Goal: Transaction & Acquisition: Purchase product/service

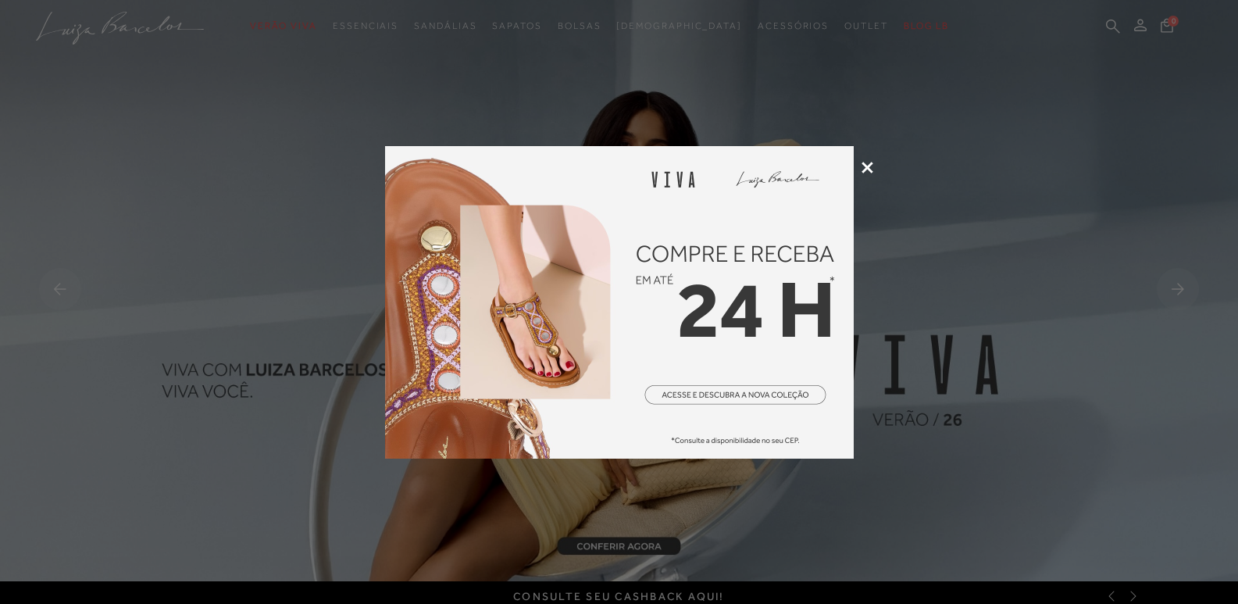
click at [863, 172] on icon at bounding box center [867, 168] width 12 height 12
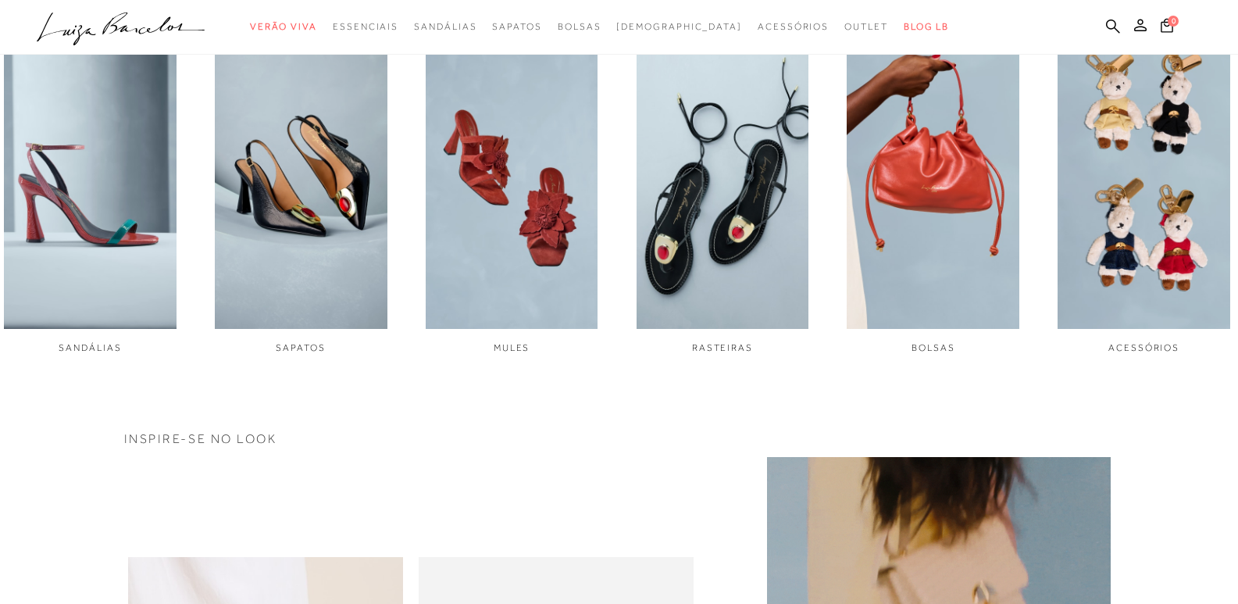
scroll to position [625, 0]
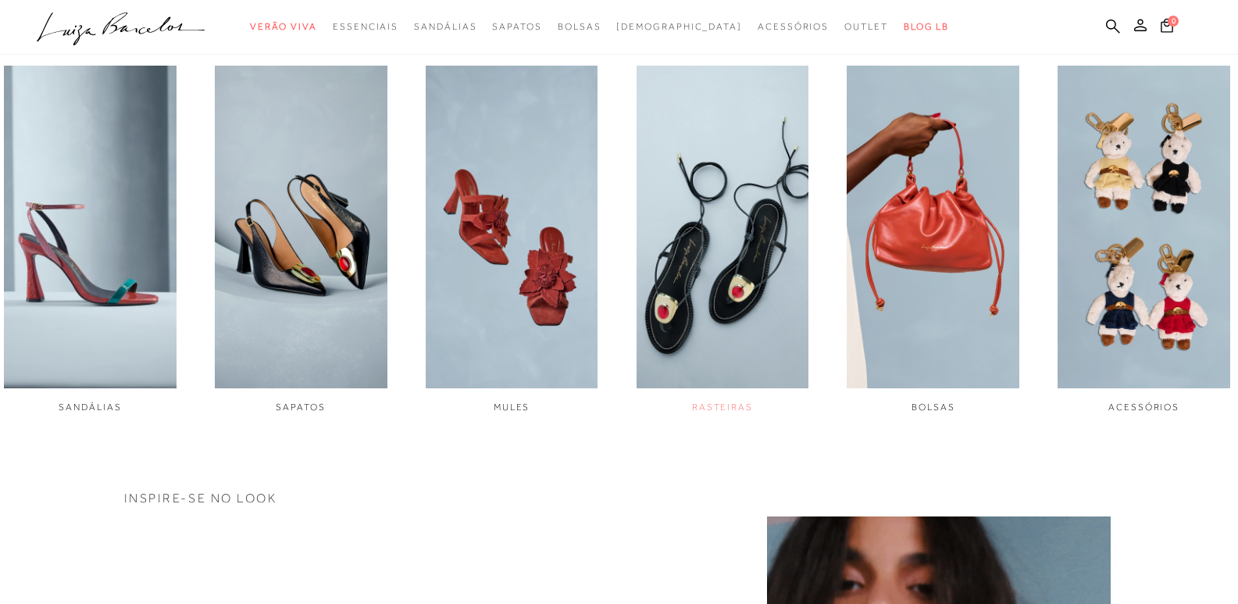
click at [719, 405] on span "RASTEIRAS" at bounding box center [722, 406] width 61 height 11
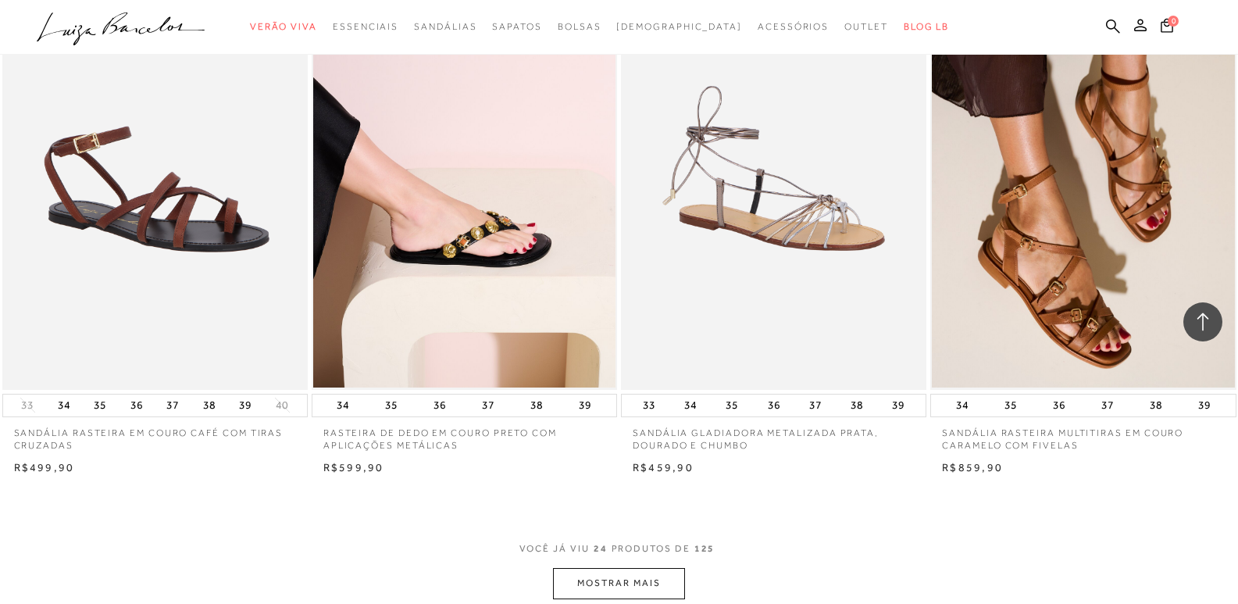
scroll to position [3045, 0]
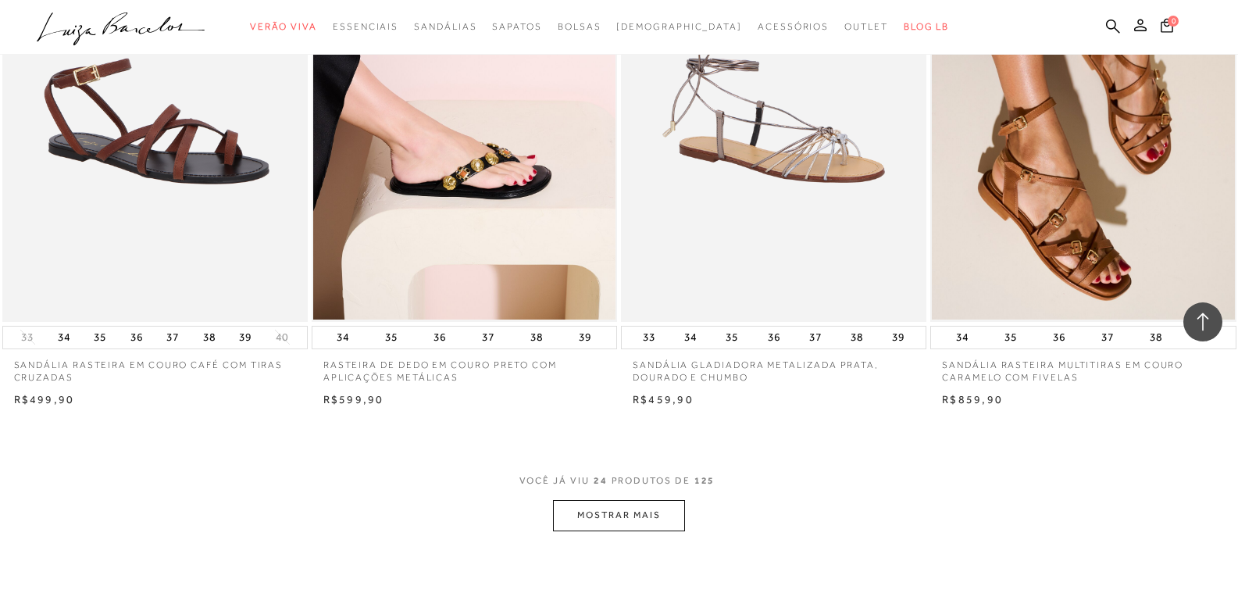
click at [653, 516] on button "MOSTRAR MAIS" at bounding box center [618, 515] width 131 height 30
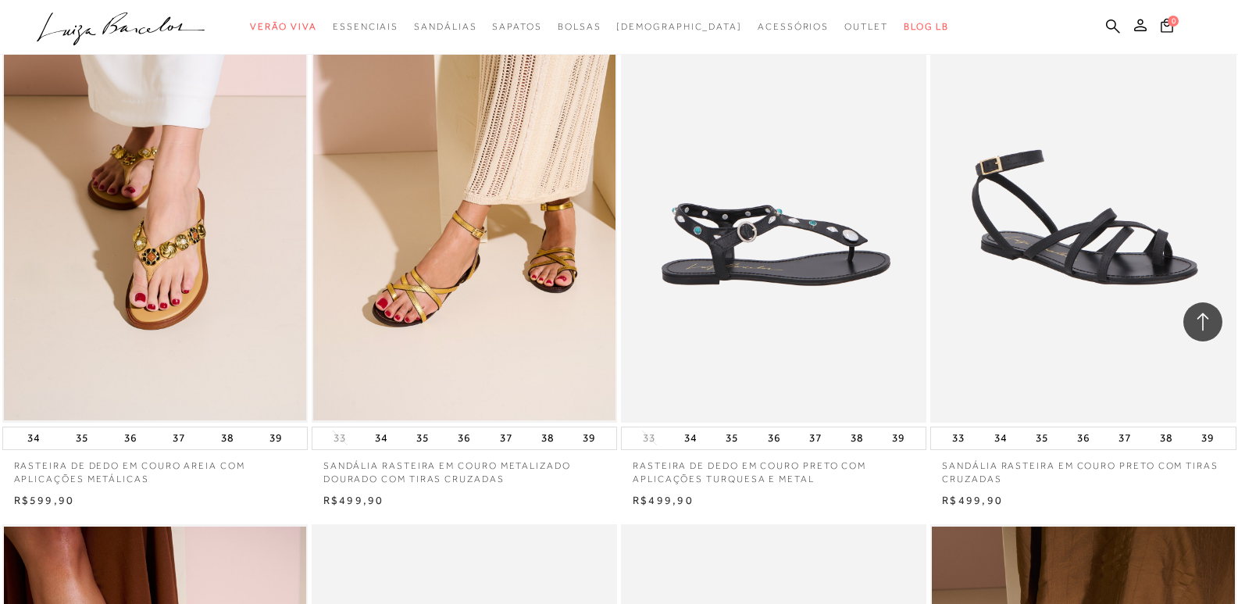
scroll to position [3514, 0]
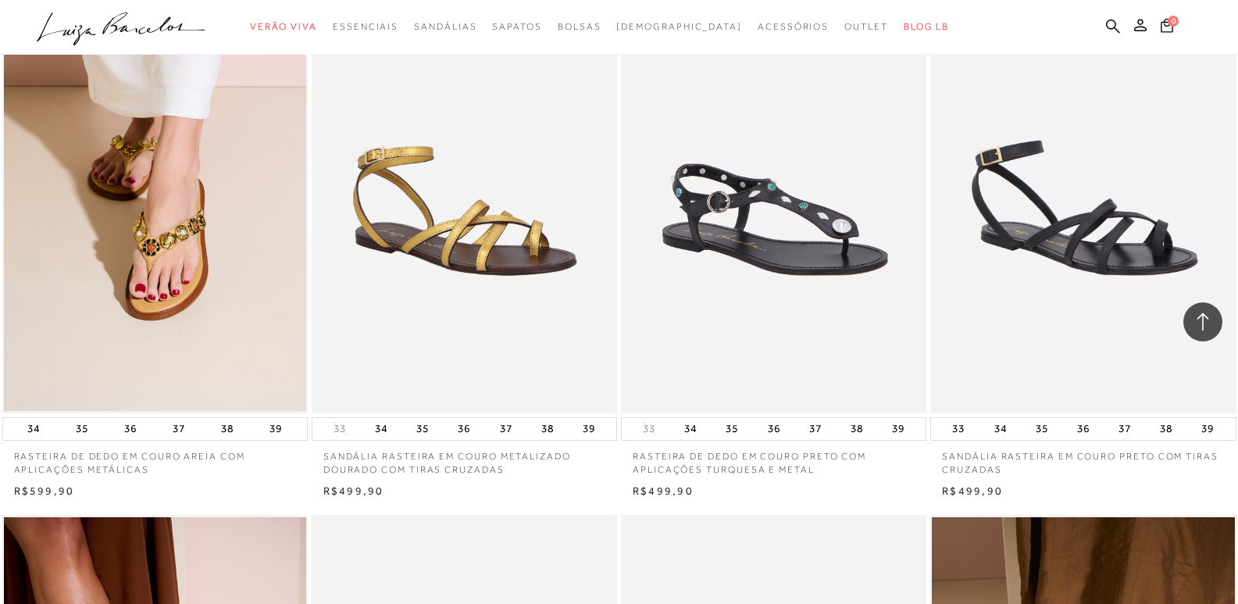
click at [487, 260] on img at bounding box center [465, 184] width 304 height 458
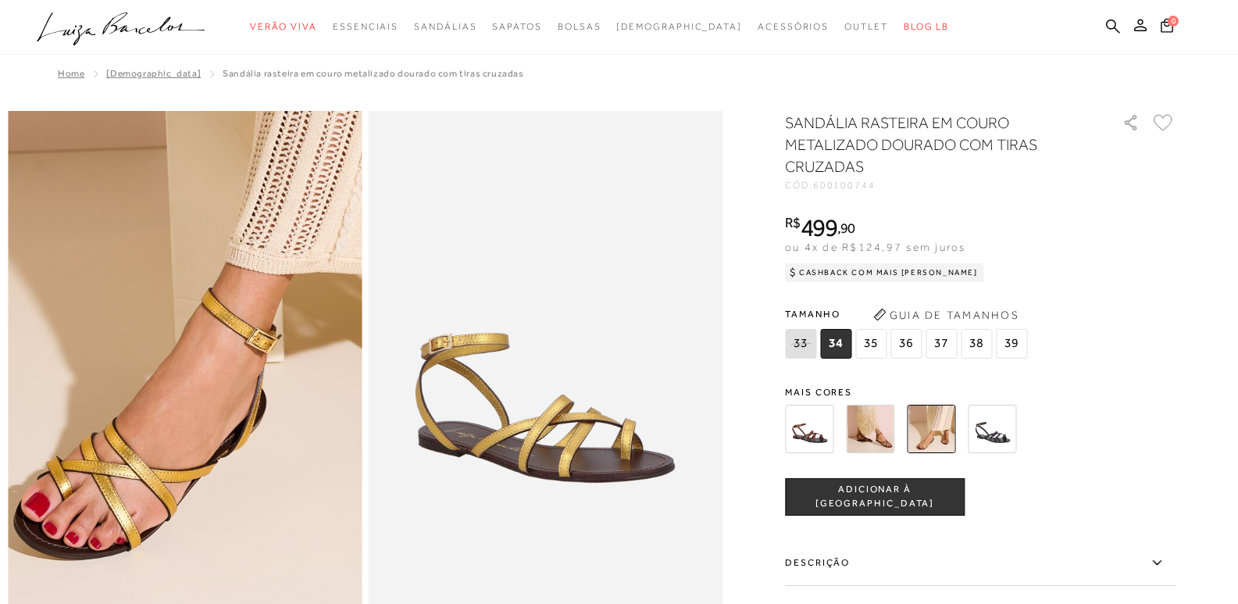
click at [137, 512] on img at bounding box center [228, 247] width 708 height 1063
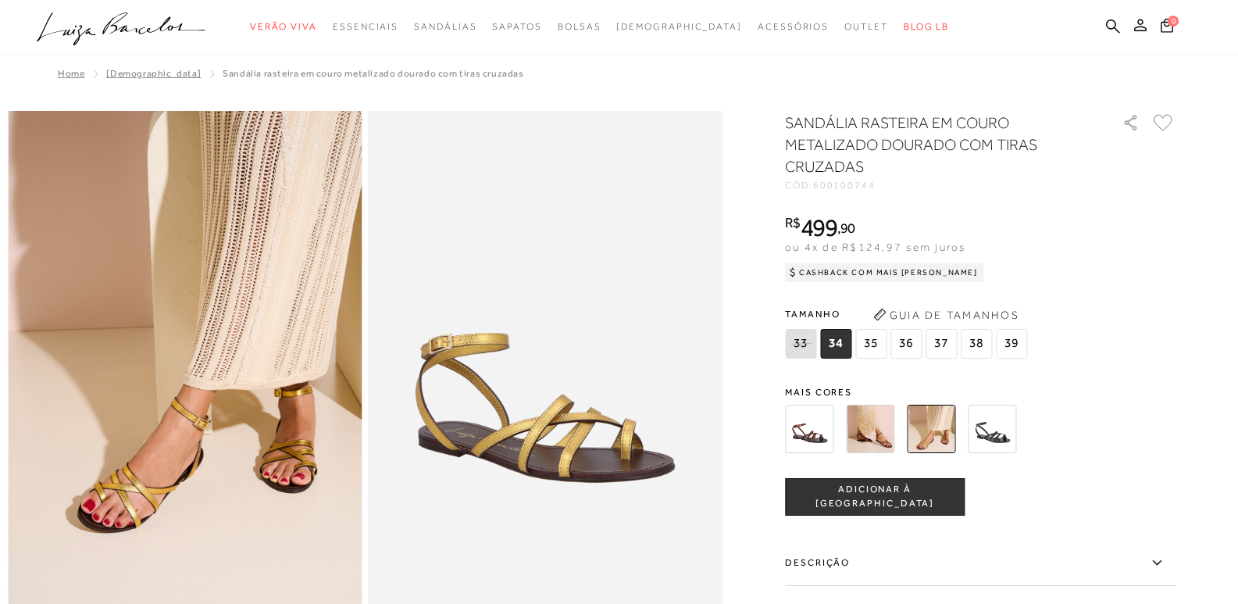
click at [817, 427] on img at bounding box center [809, 428] width 48 height 48
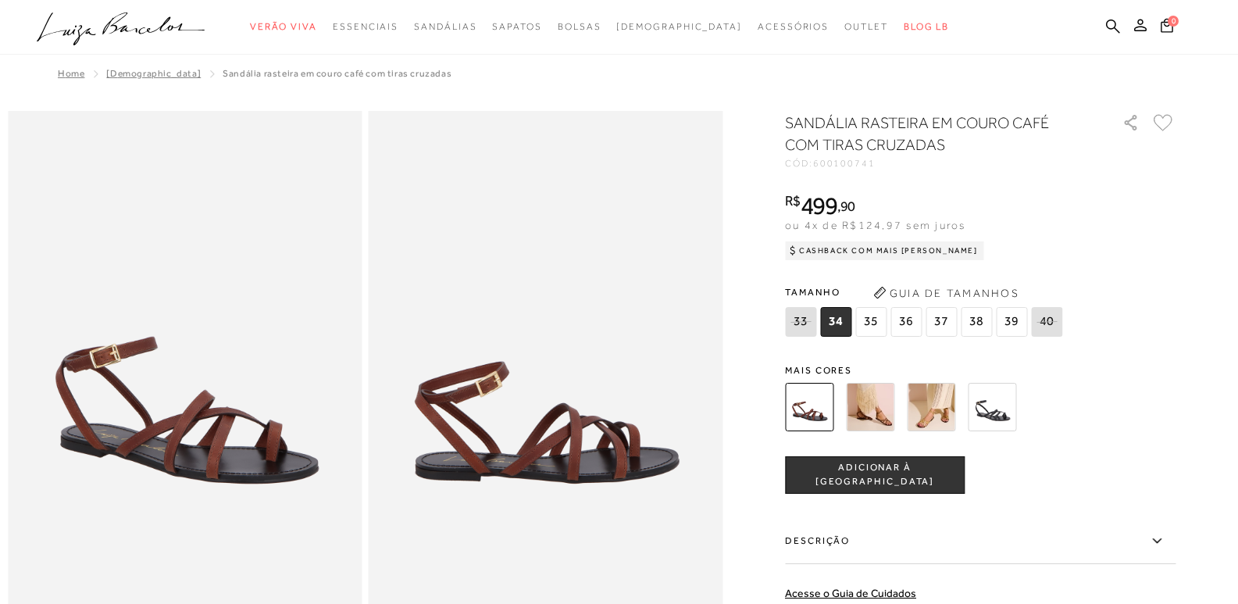
click at [945, 415] on img at bounding box center [931, 407] width 48 height 48
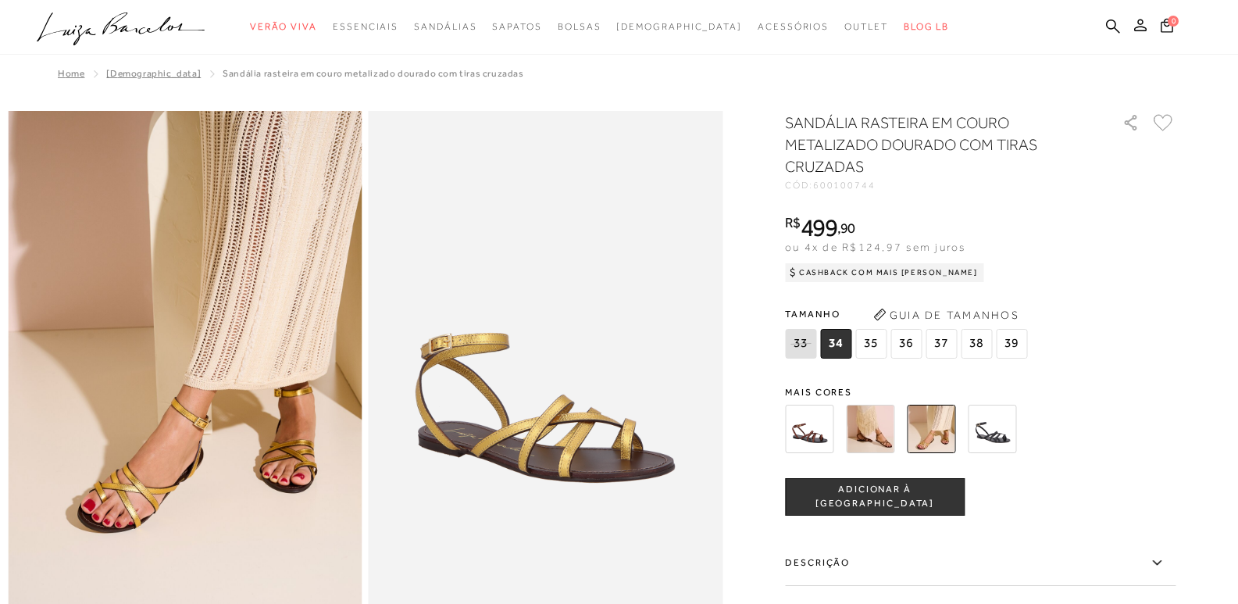
click at [927, 431] on img at bounding box center [931, 428] width 48 height 48
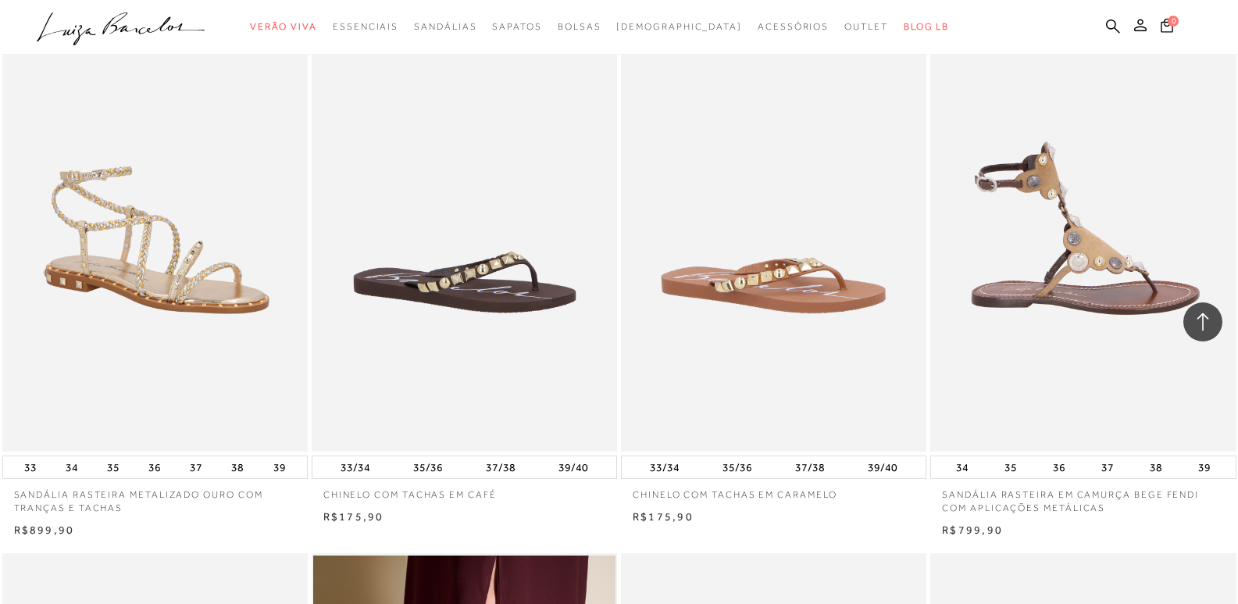
scroll to position [5154, 0]
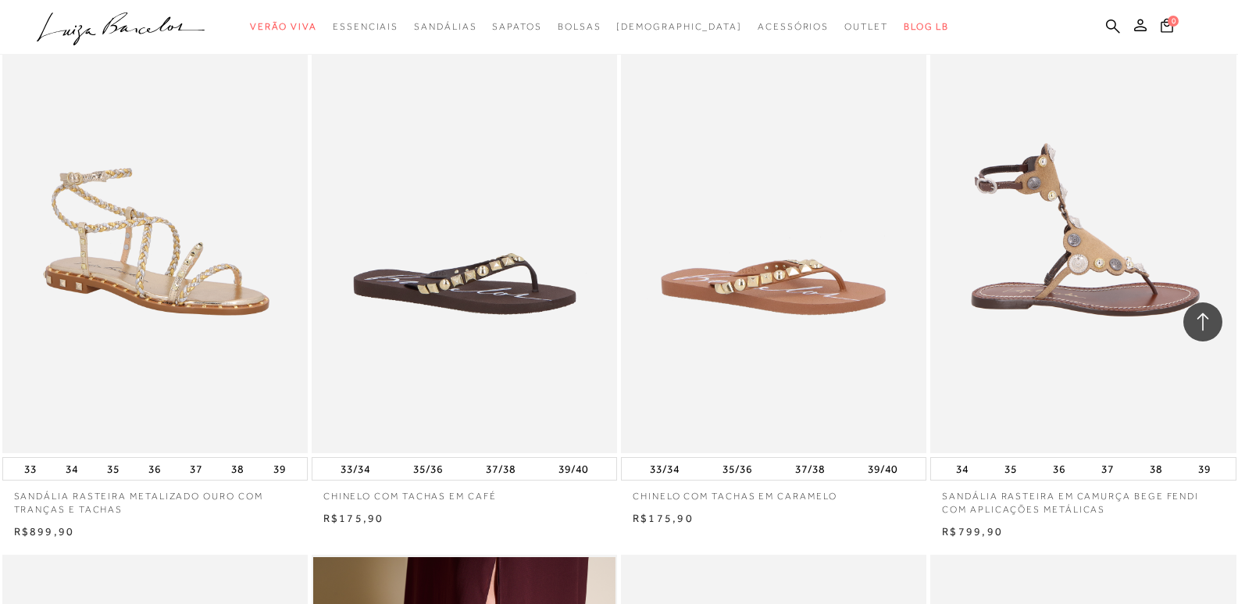
click at [1089, 249] on img at bounding box center [1084, 224] width 304 height 458
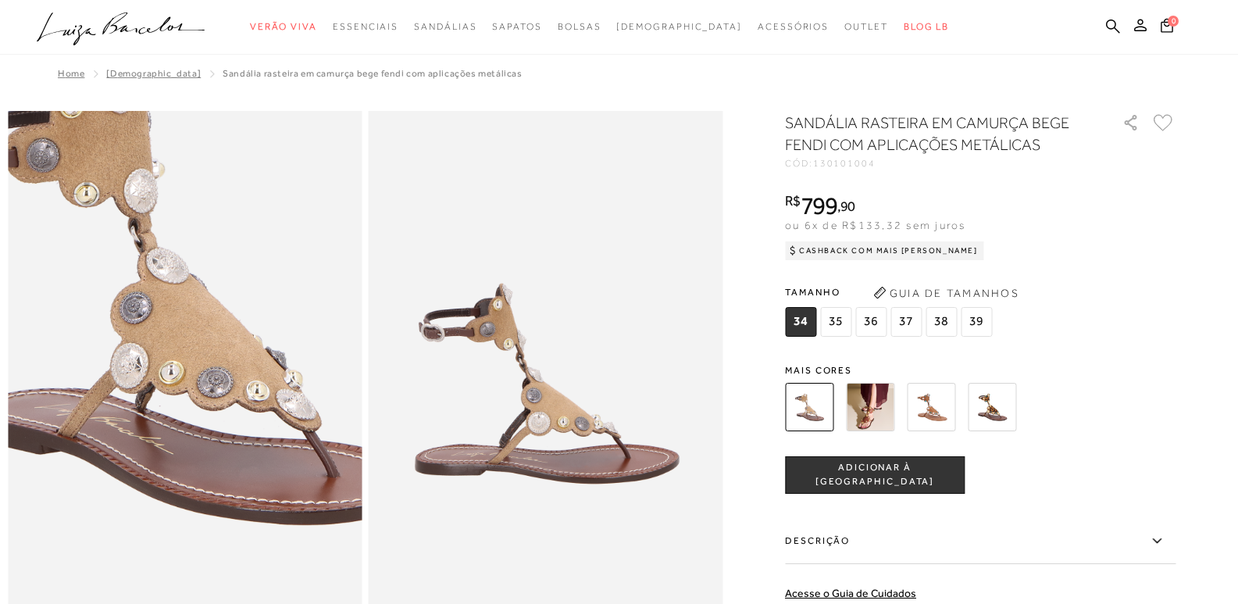
click at [176, 447] on img at bounding box center [190, 311] width 708 height 1063
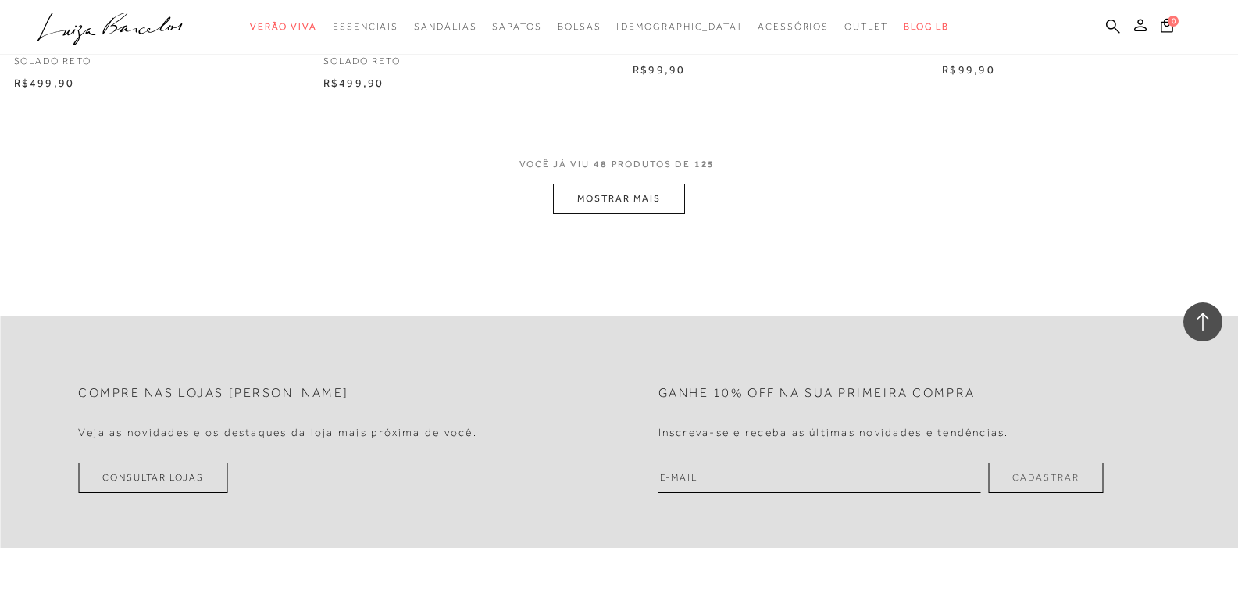
scroll to position [6559, 0]
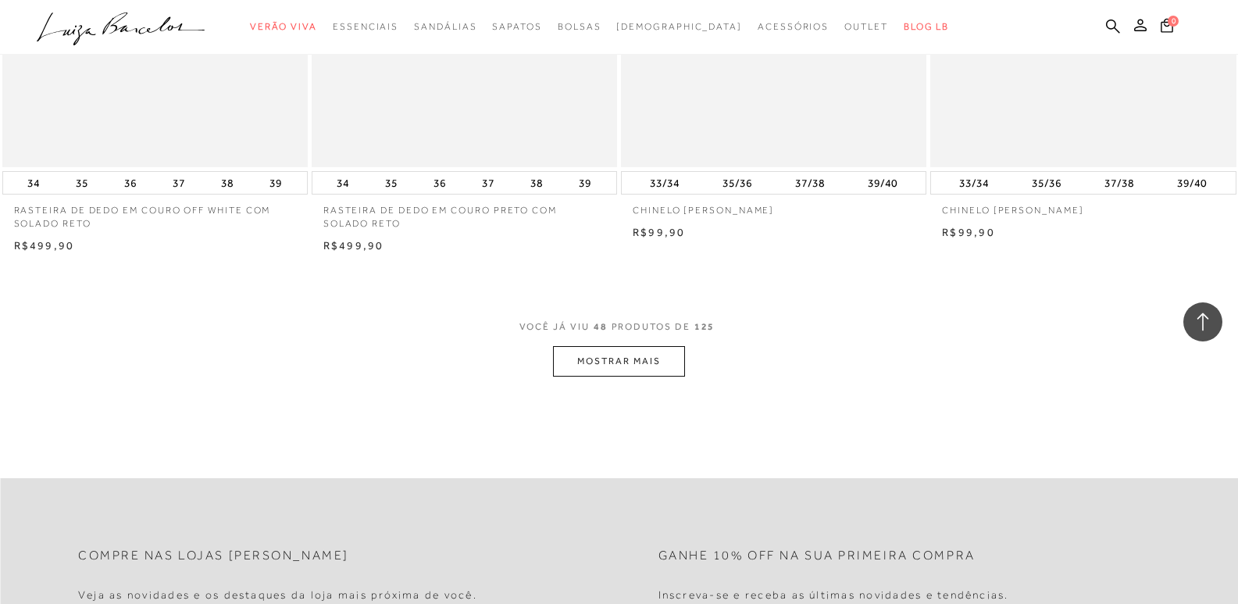
click at [614, 362] on button "MOSTRAR MAIS" at bounding box center [618, 361] width 131 height 30
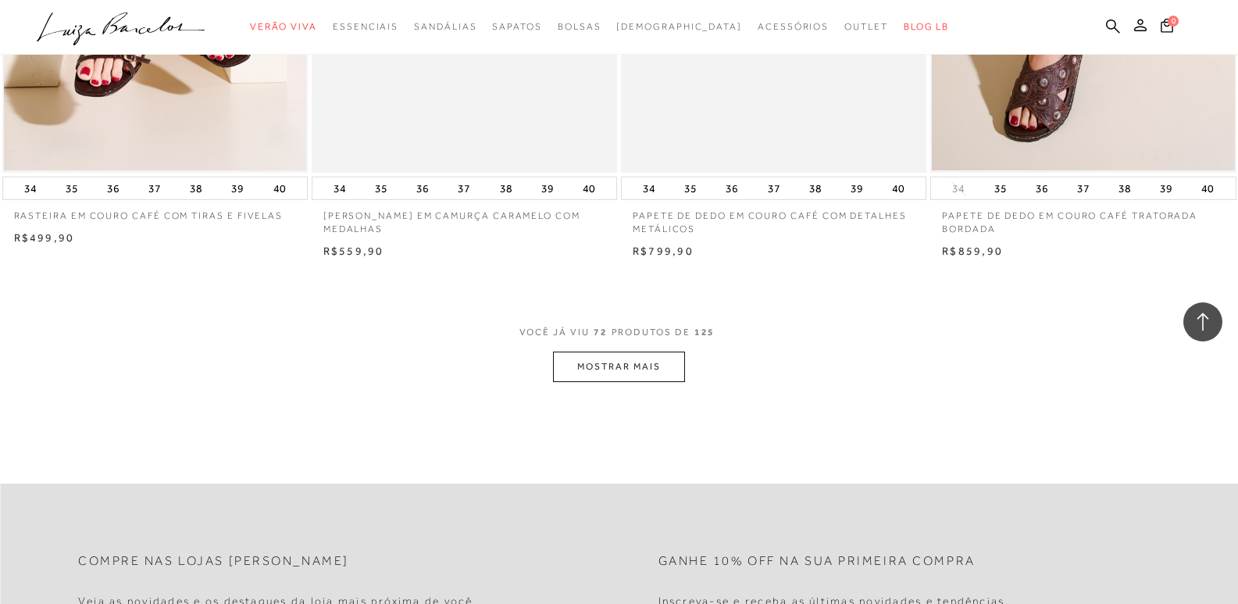
scroll to position [9917, 0]
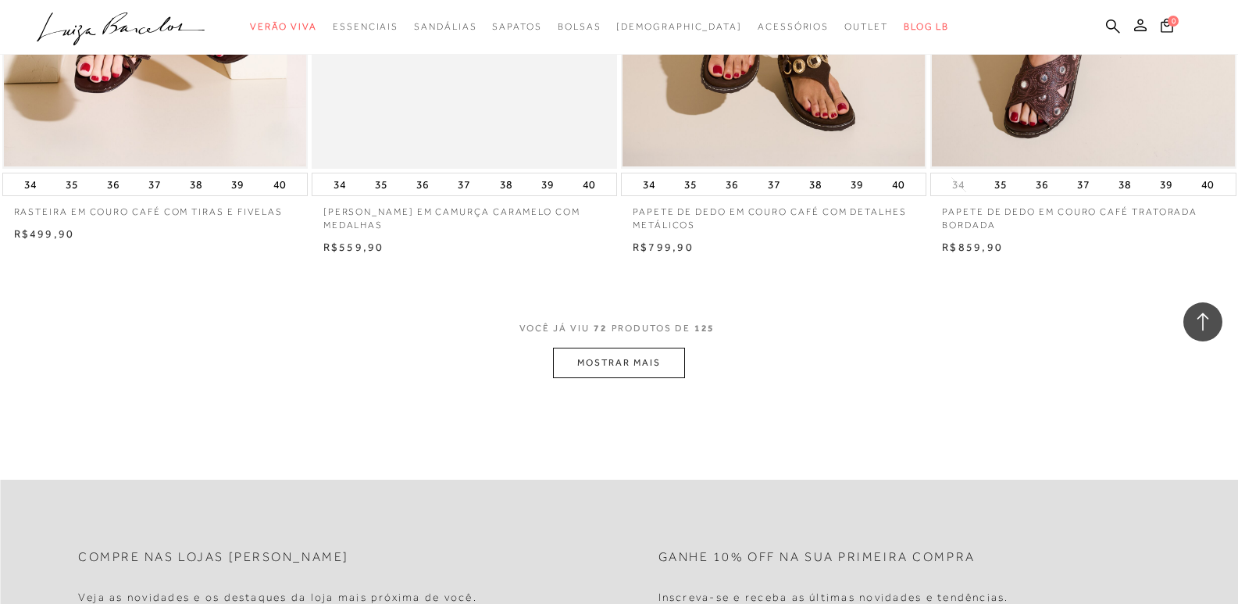
click at [633, 360] on button "MOSTRAR MAIS" at bounding box center [618, 362] width 131 height 30
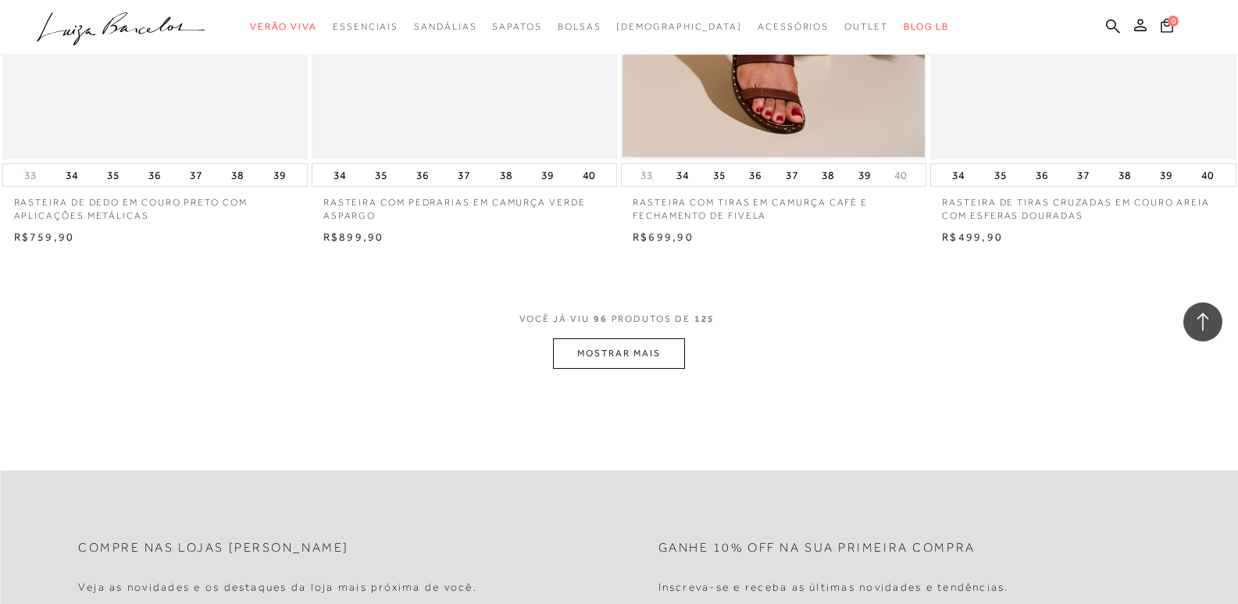
scroll to position [13196, 0]
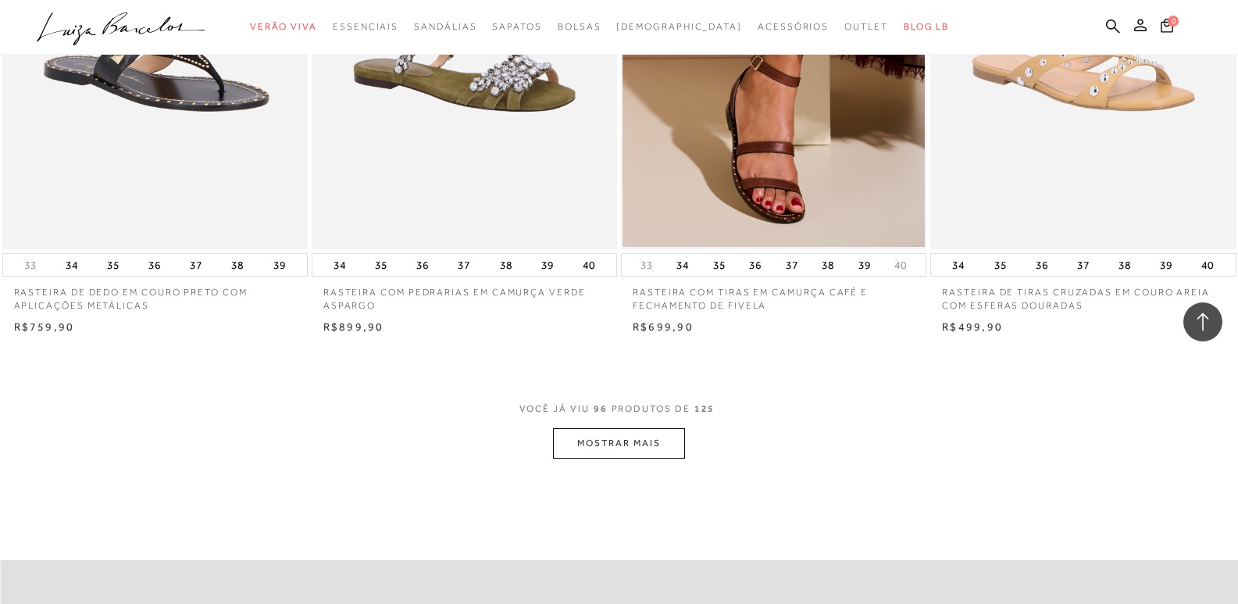
click at [649, 442] on button "MOSTRAR MAIS" at bounding box center [618, 443] width 131 height 30
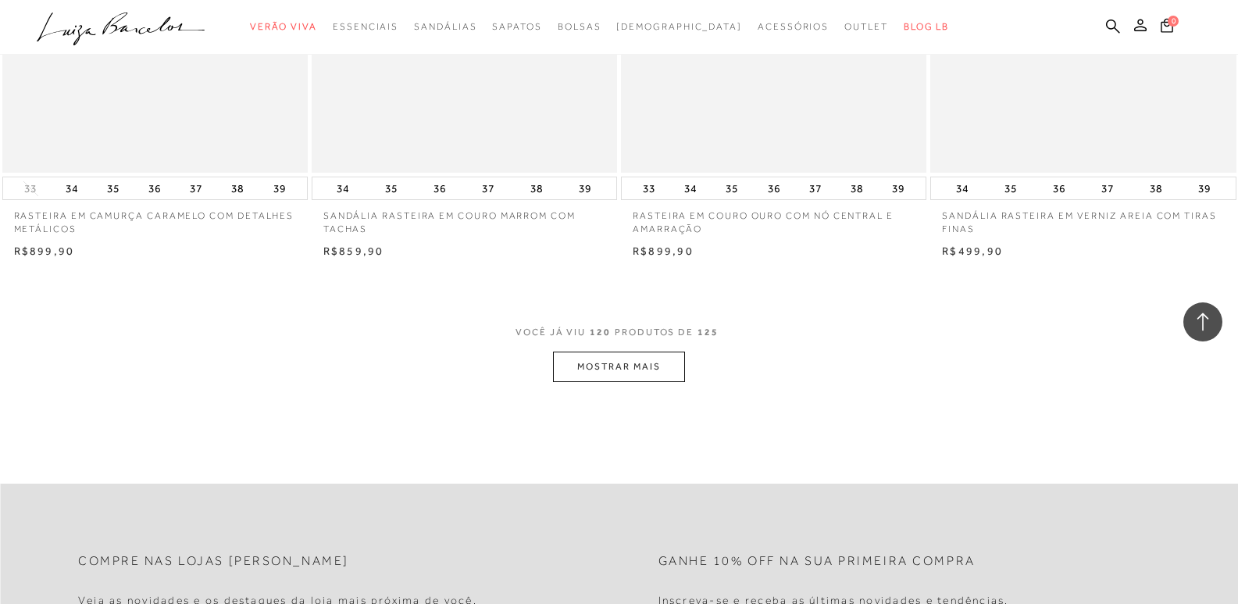
scroll to position [16788, 0]
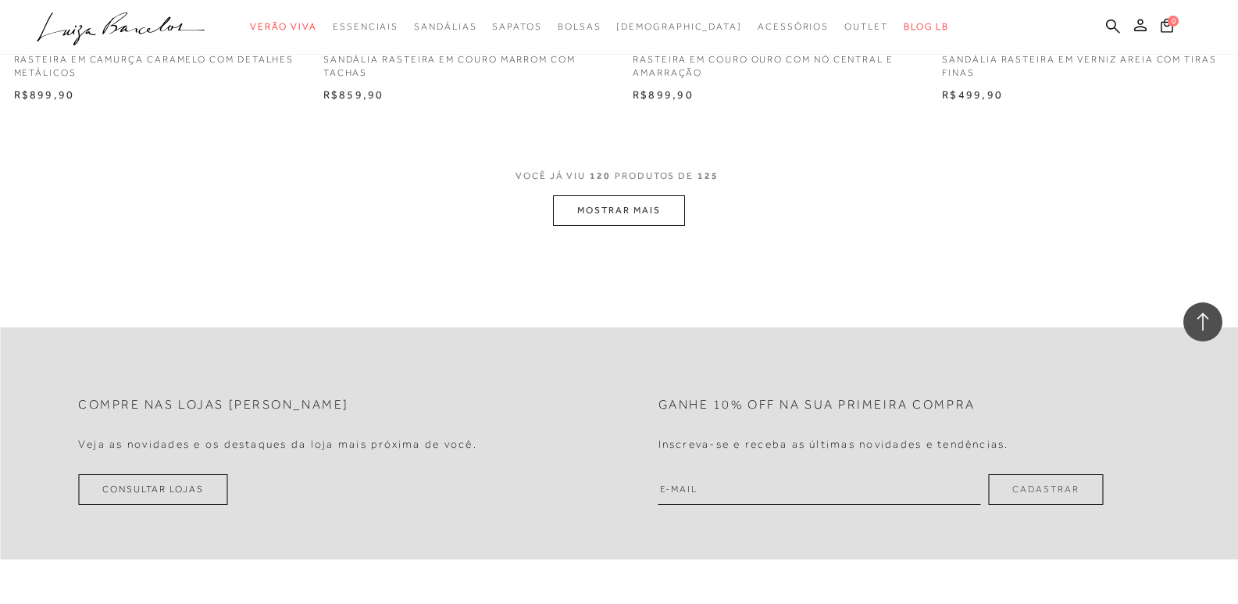
click at [614, 207] on button "MOSTRAR MAIS" at bounding box center [618, 210] width 131 height 30
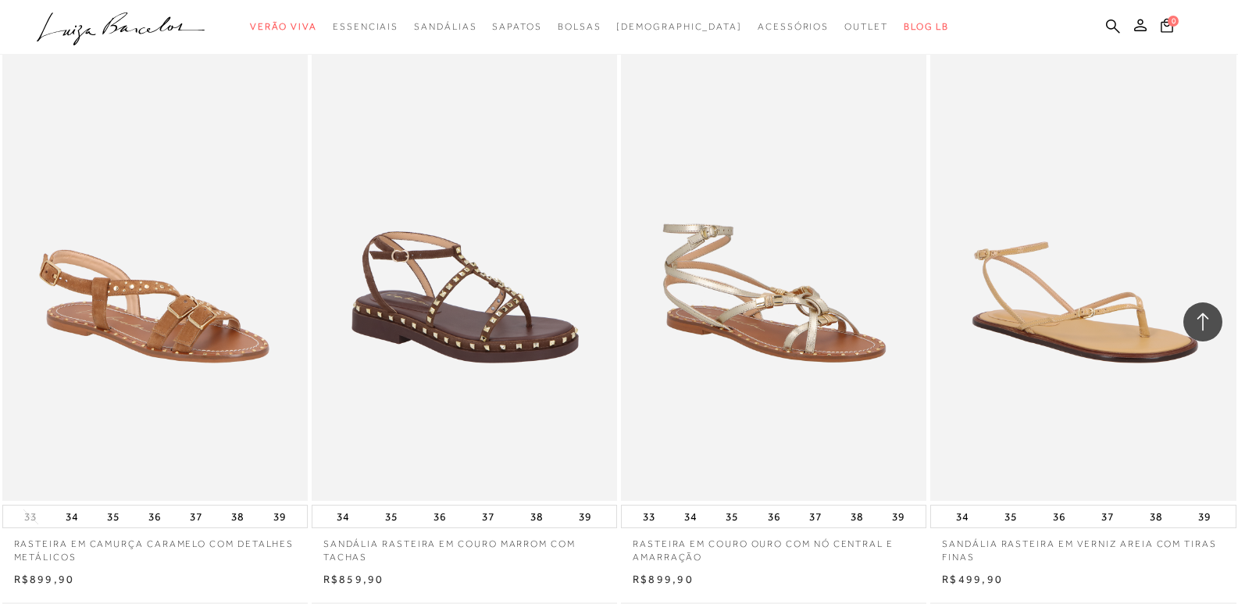
scroll to position [16164, 0]
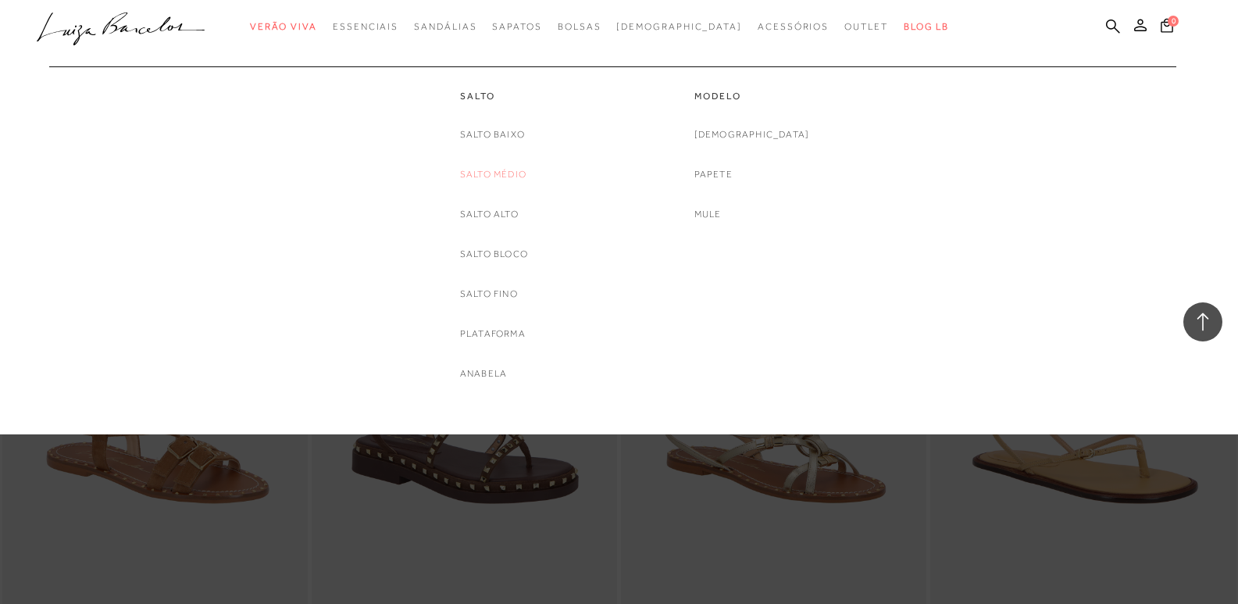
click at [514, 178] on link "Salto Médio" at bounding box center [493, 174] width 66 height 16
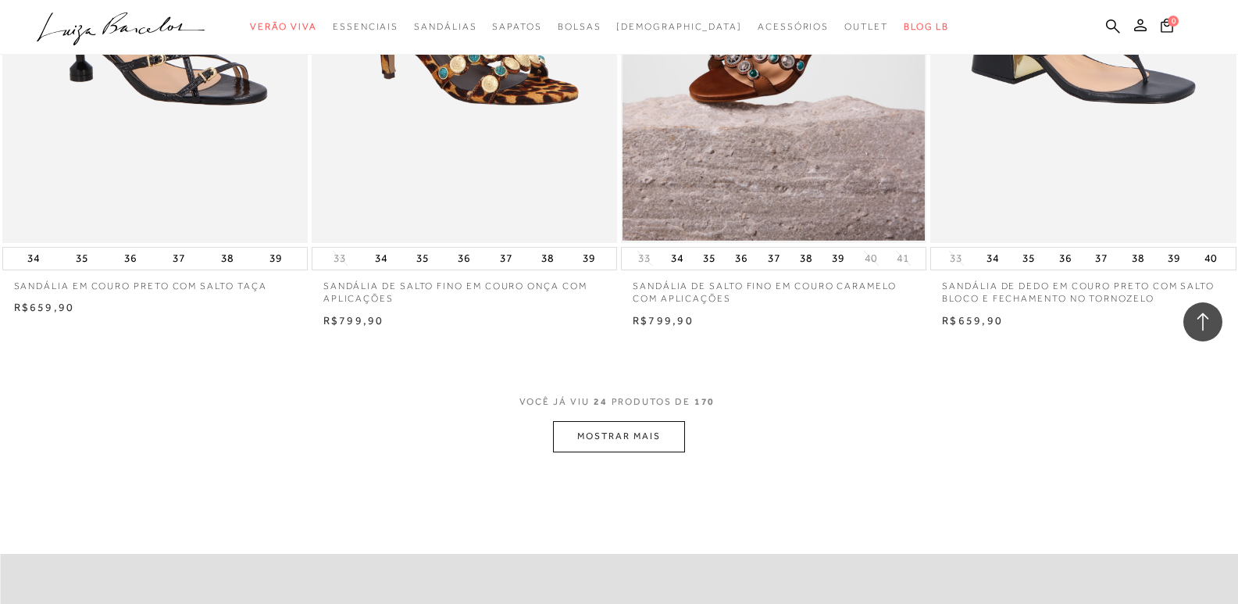
scroll to position [3123, 0]
click at [618, 440] on button "MOSTRAR MAIS" at bounding box center [618, 437] width 131 height 30
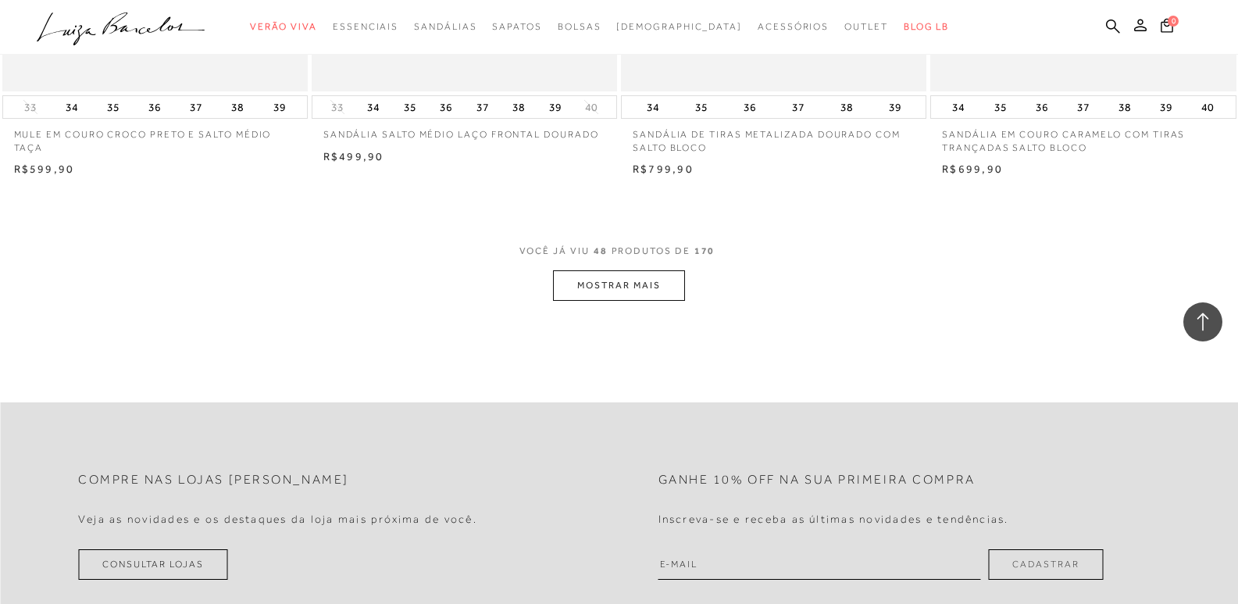
scroll to position [6672, 0]
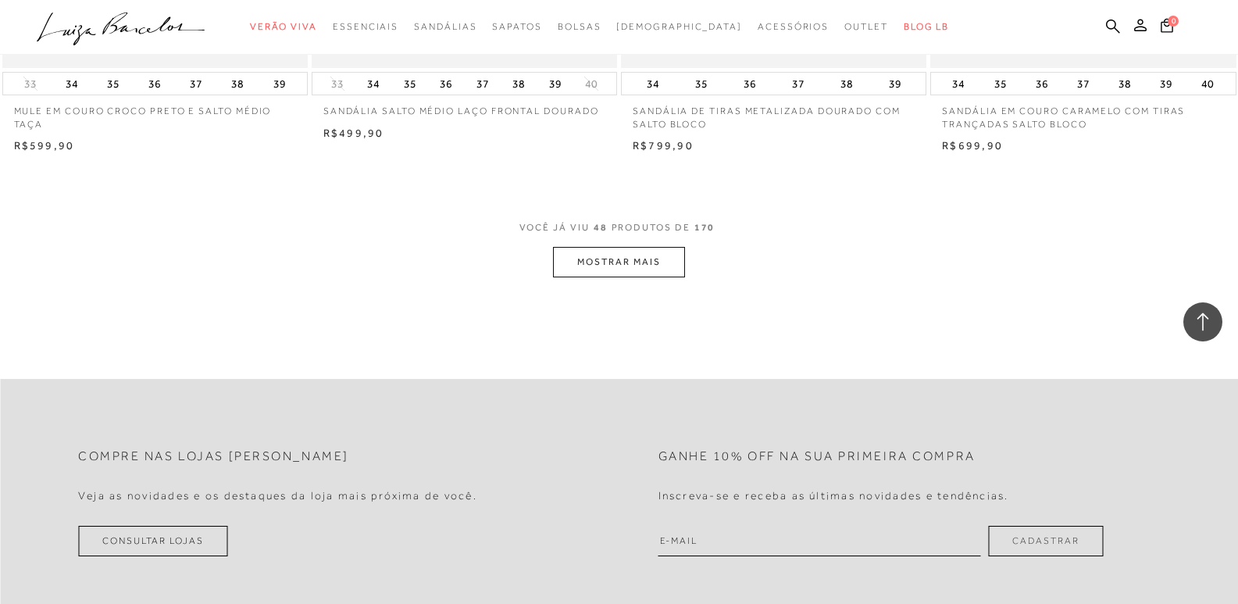
click at [602, 247] on button "MOSTRAR MAIS" at bounding box center [618, 262] width 131 height 30
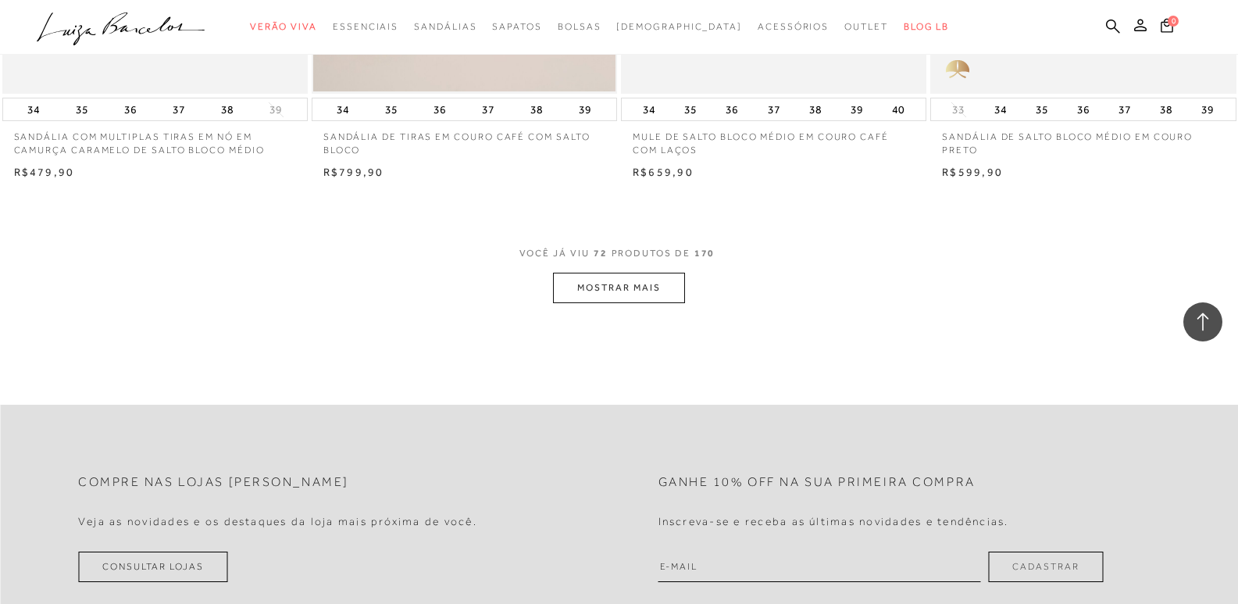
scroll to position [10029, 0]
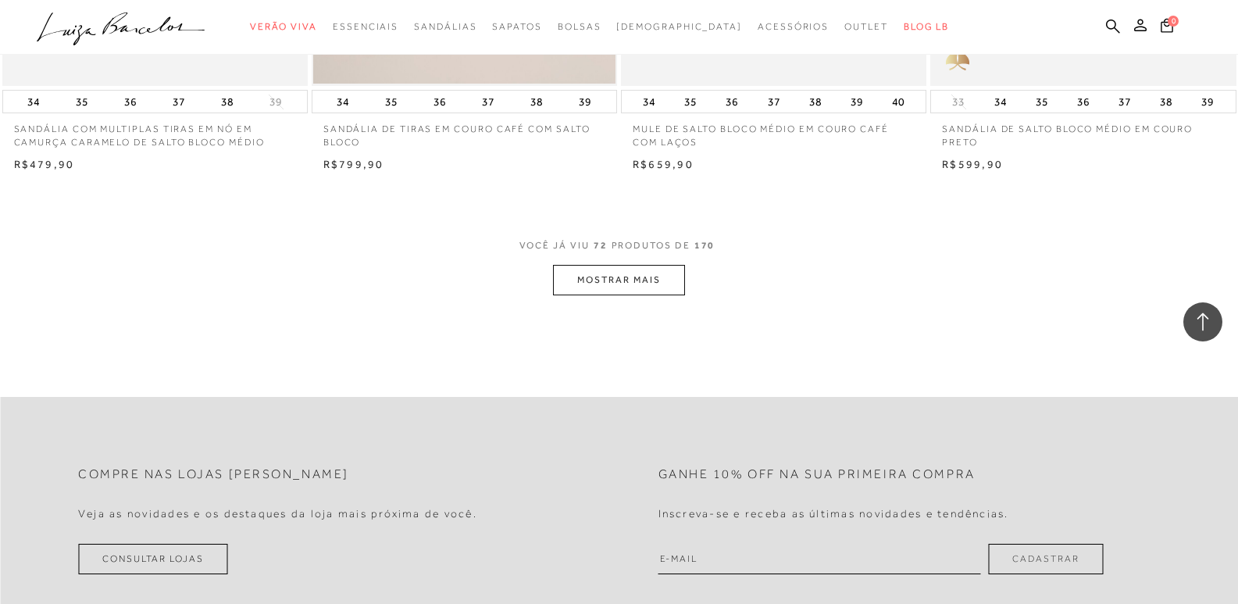
click at [638, 265] on button "MOSTRAR MAIS" at bounding box center [618, 280] width 131 height 30
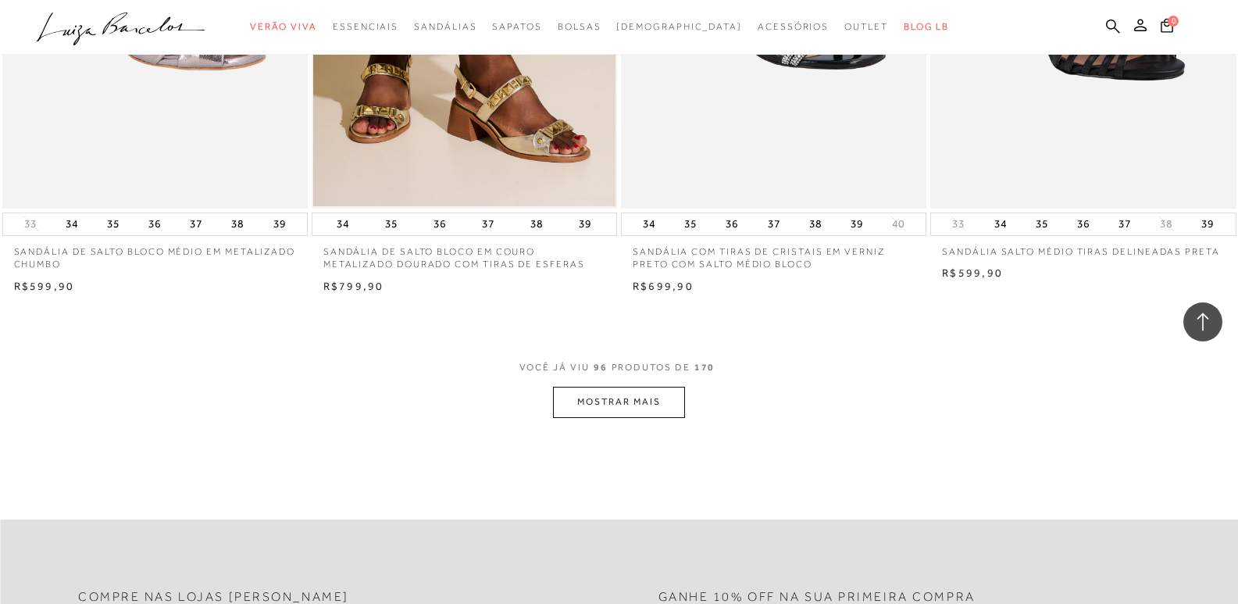
scroll to position [13231, 0]
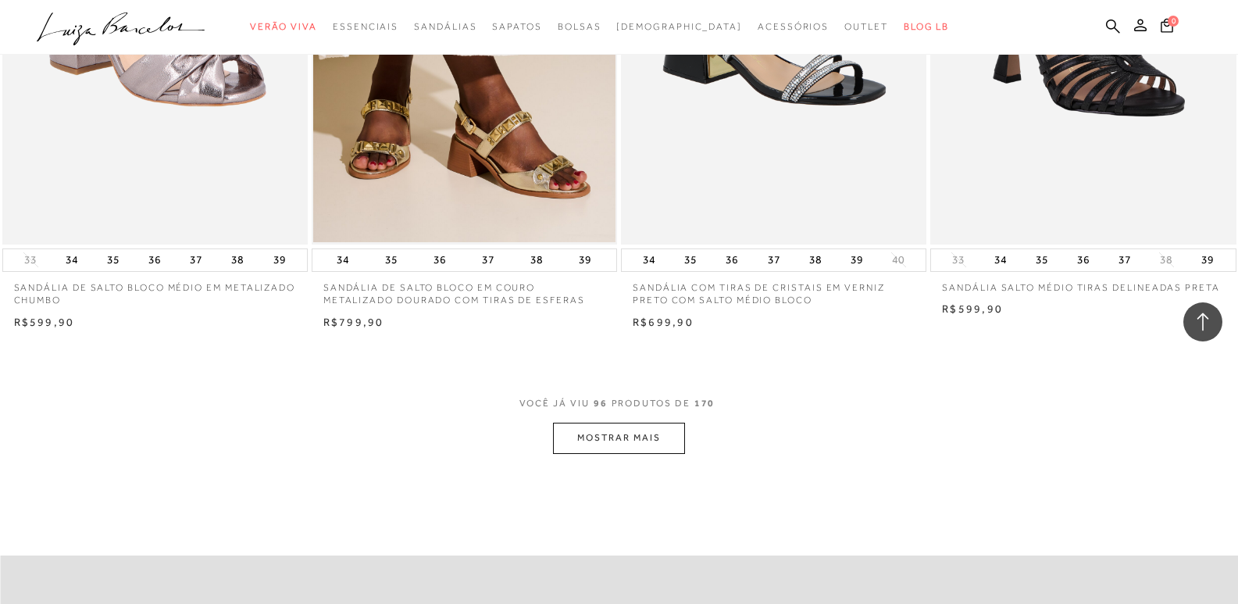
click at [629, 422] on button "MOSTRAR MAIS" at bounding box center [618, 437] width 131 height 30
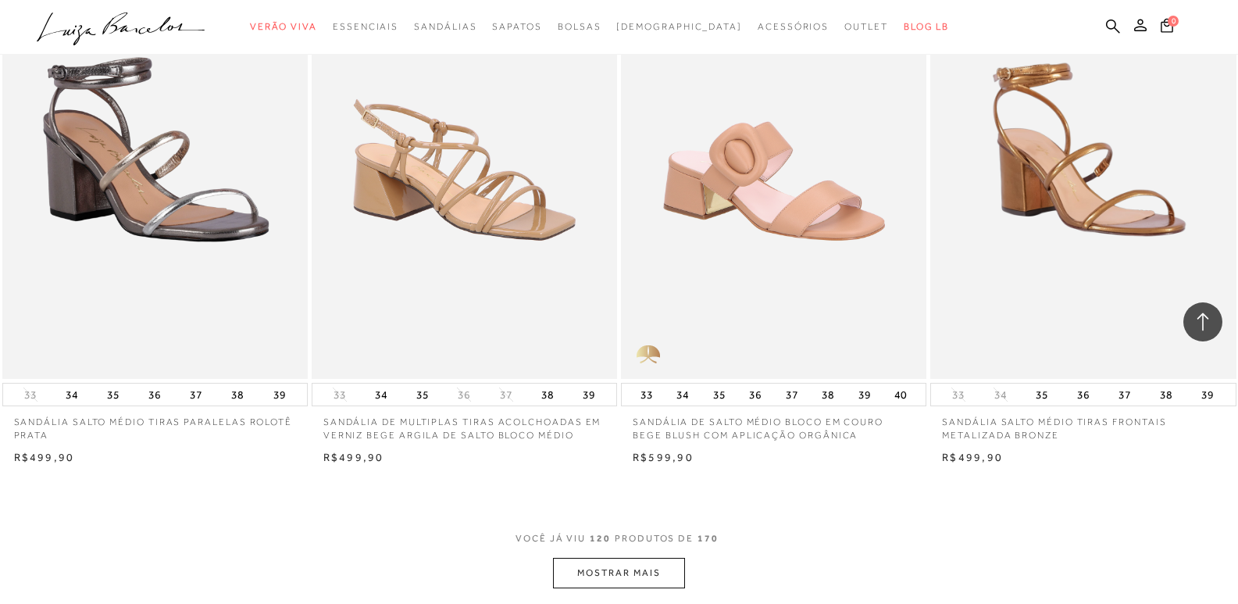
scroll to position [16510, 0]
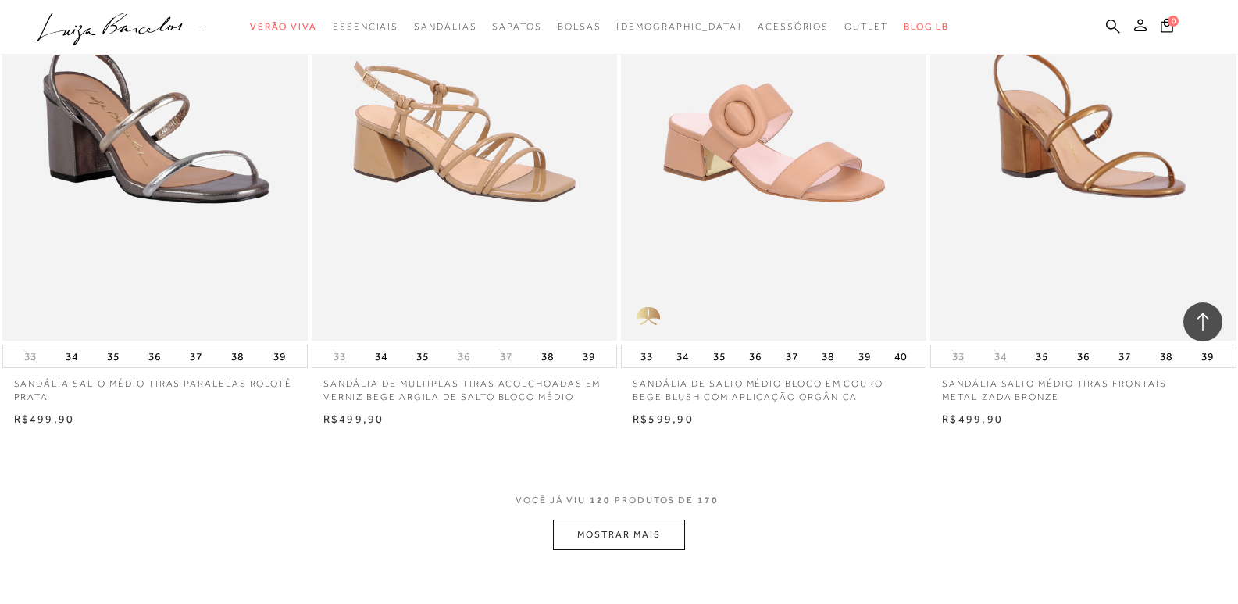
click at [631, 523] on button "MOSTRAR MAIS" at bounding box center [618, 534] width 131 height 30
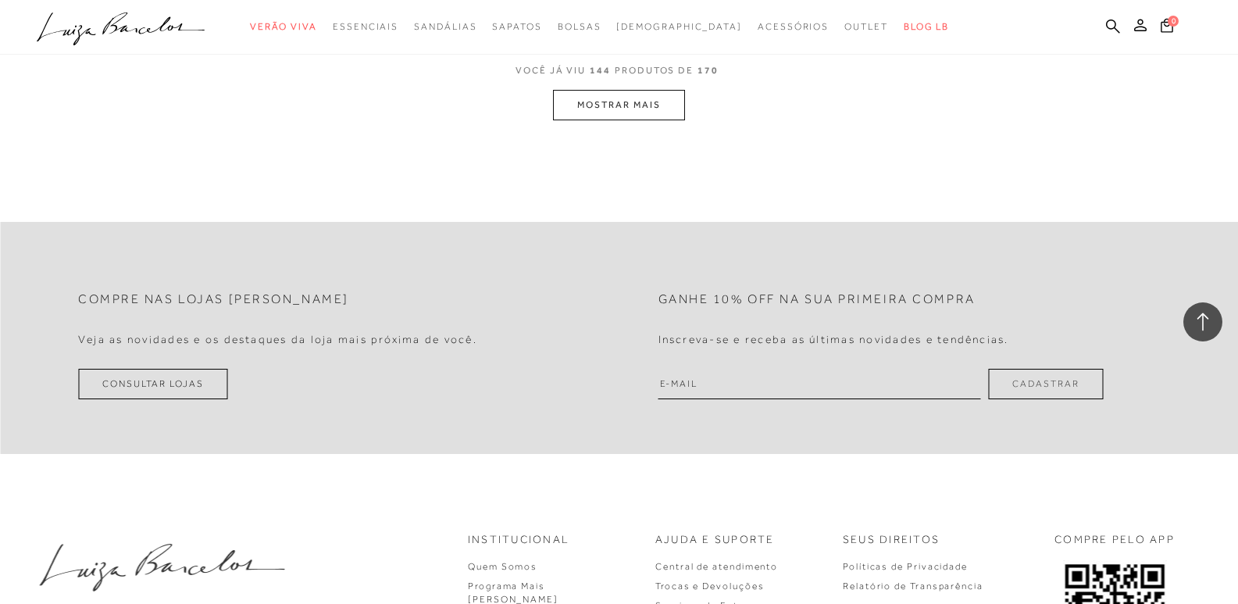
scroll to position [20337, 0]
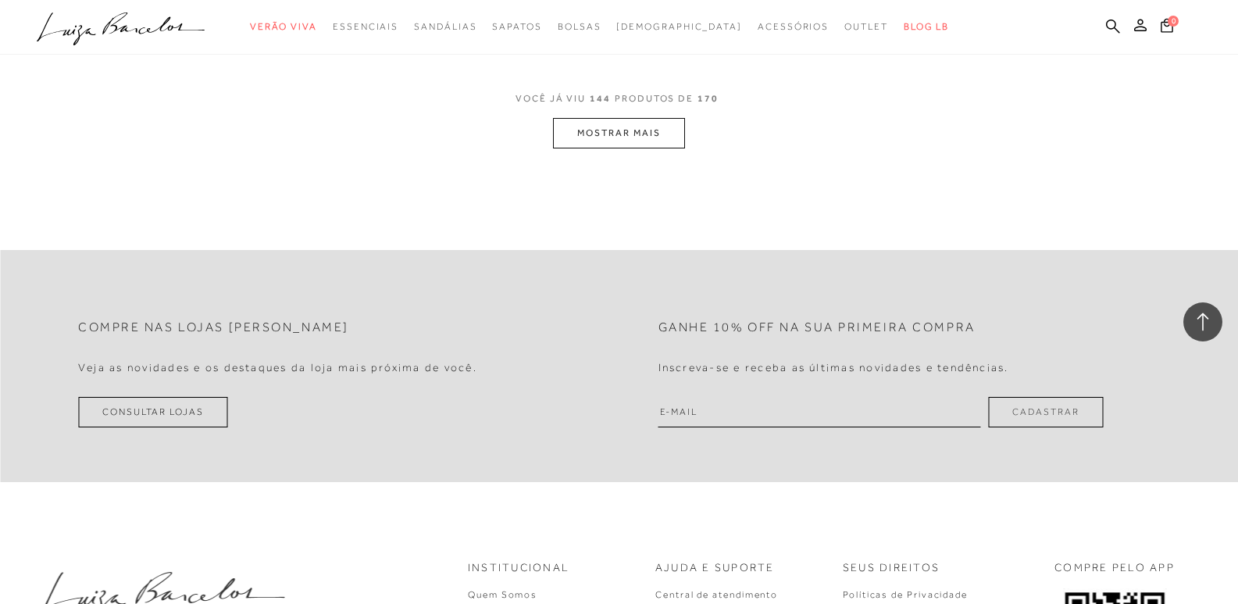
click at [657, 118] on button "MOSTRAR MAIS" at bounding box center [618, 133] width 131 height 30
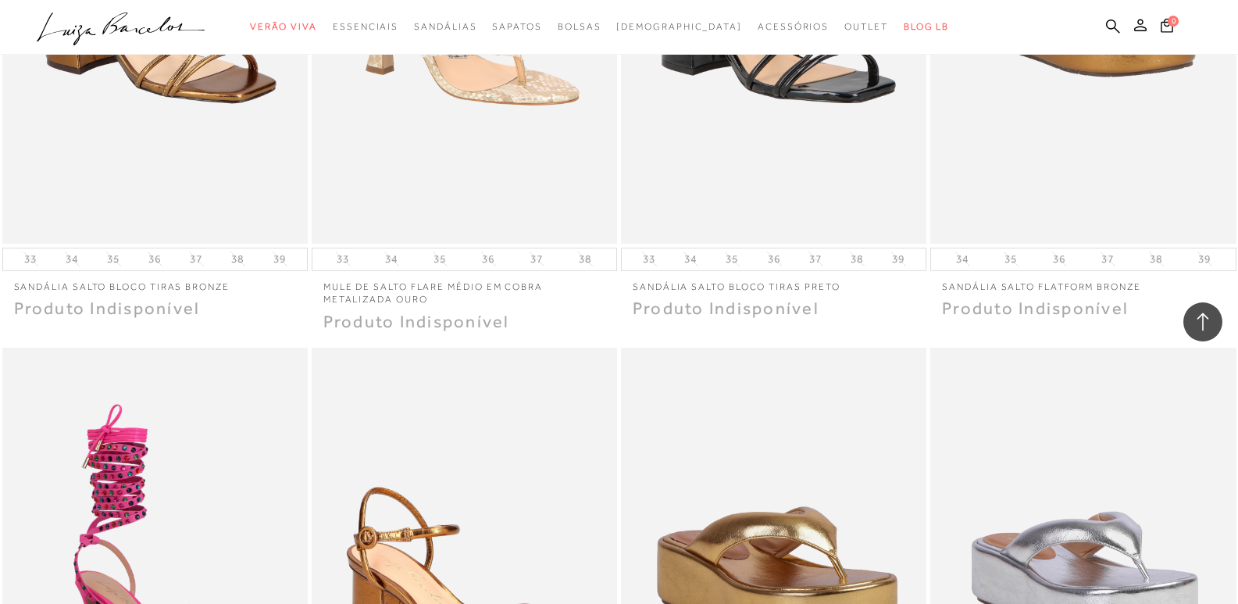
scroll to position [22523, 0]
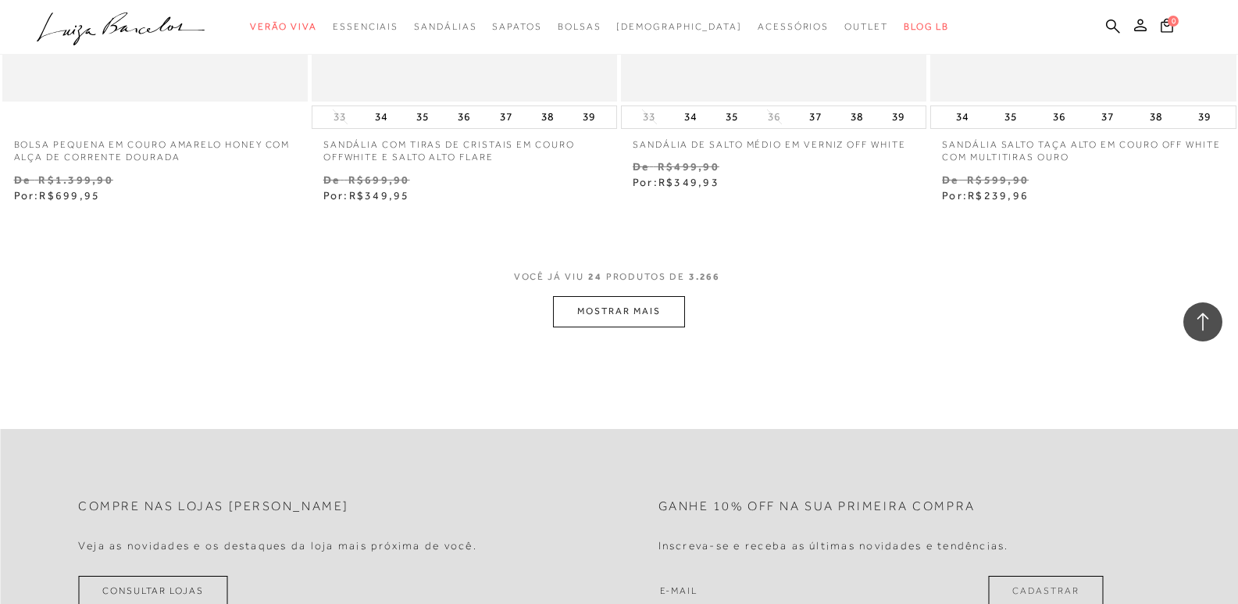
scroll to position [3358, 0]
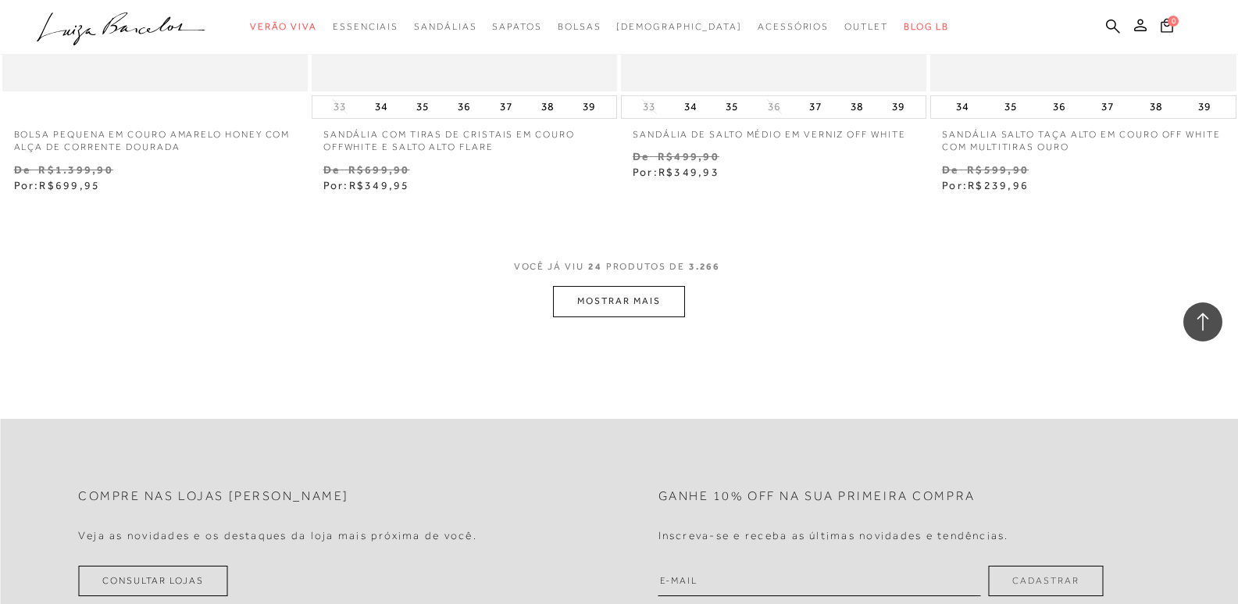
click at [621, 305] on button "MOSTRAR MAIS" at bounding box center [618, 301] width 131 height 30
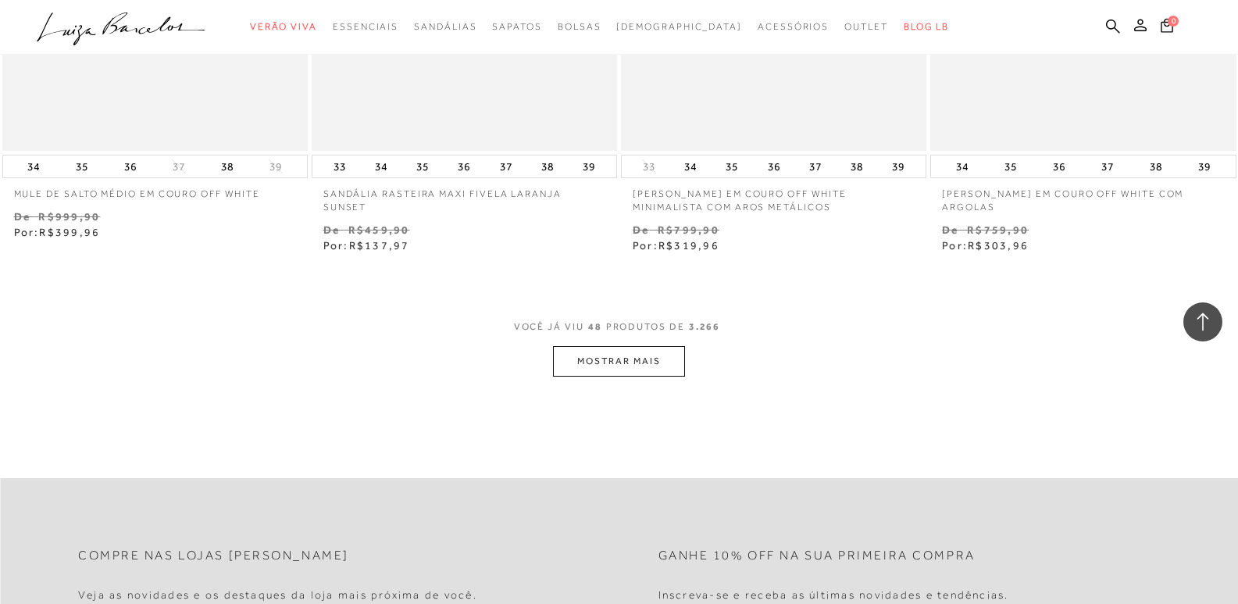
scroll to position [6767, 0]
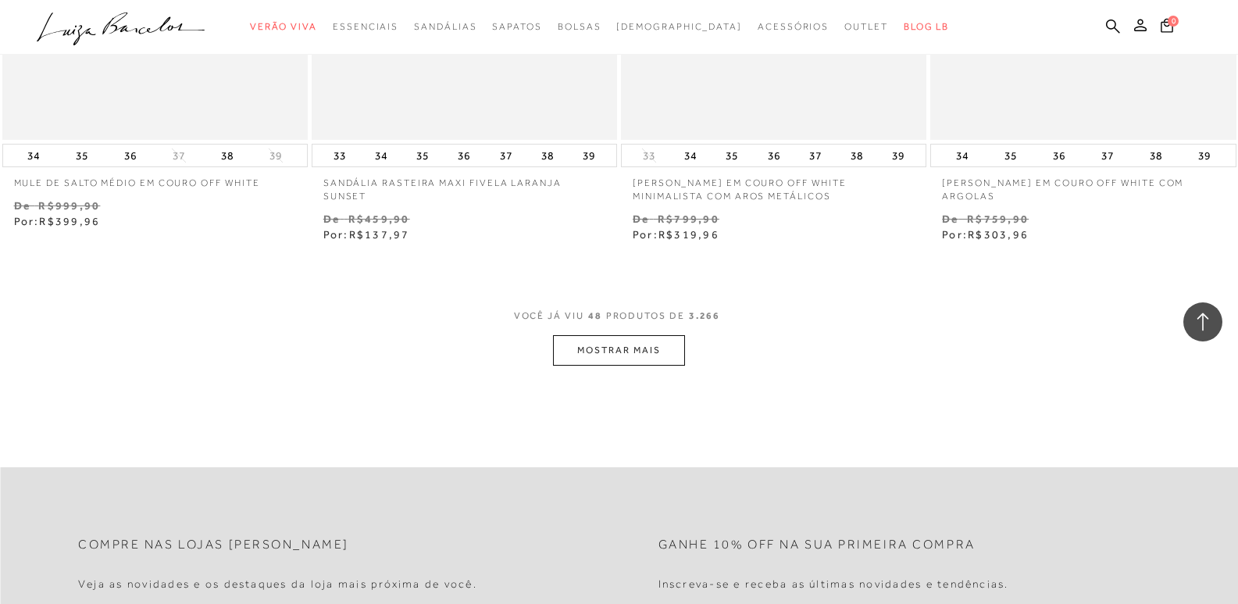
click at [579, 350] on button "MOSTRAR MAIS" at bounding box center [618, 350] width 131 height 30
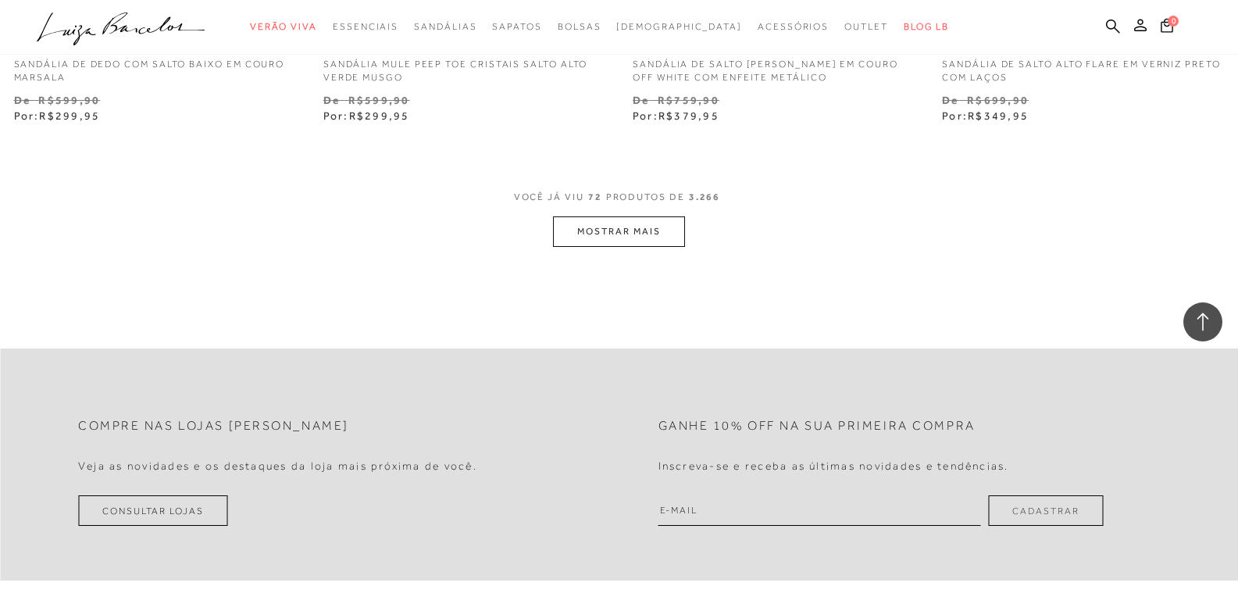
scroll to position [10359, 0]
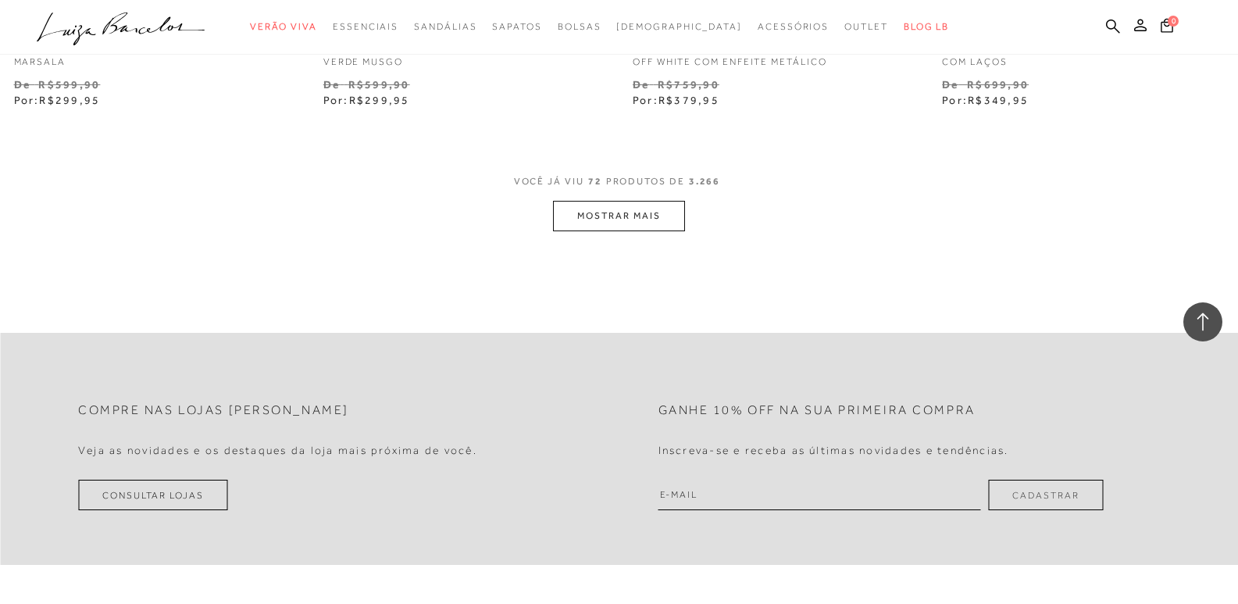
click at [597, 212] on button "MOSTRAR MAIS" at bounding box center [618, 216] width 131 height 30
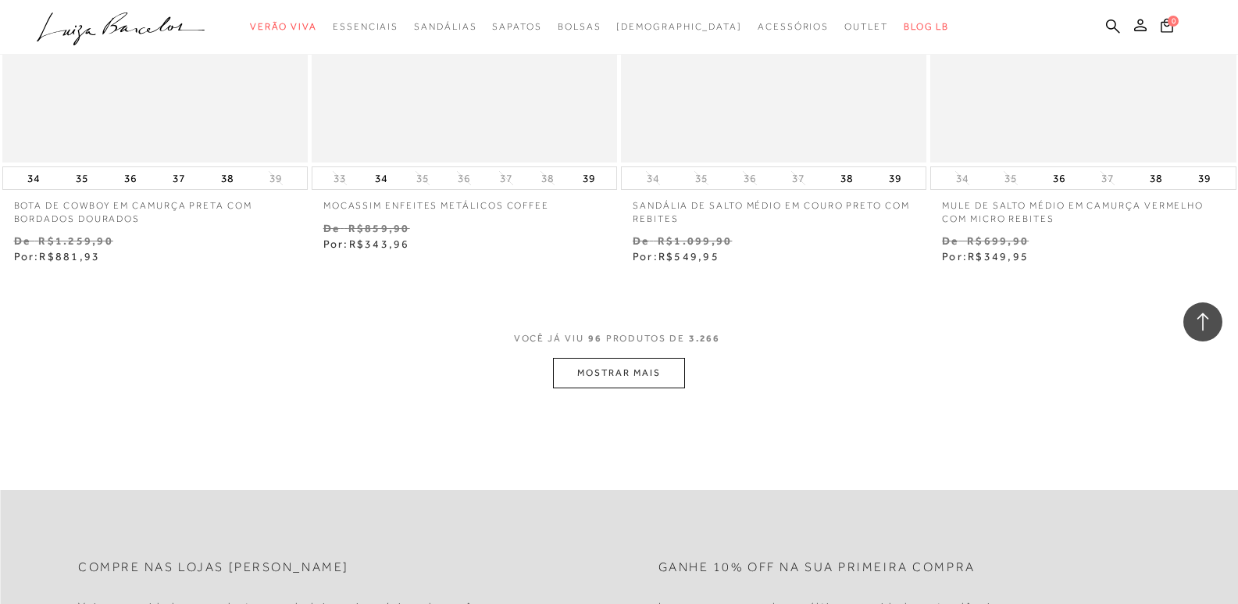
scroll to position [13716, 0]
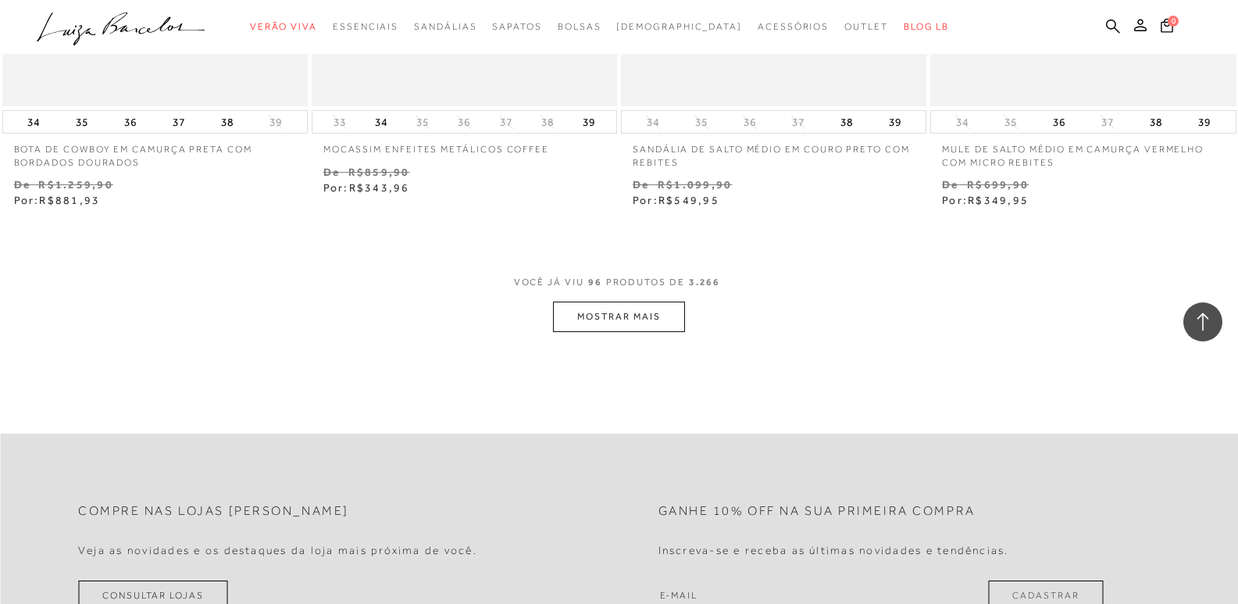
click at [663, 321] on button "MOSTRAR MAIS" at bounding box center [618, 316] width 131 height 30
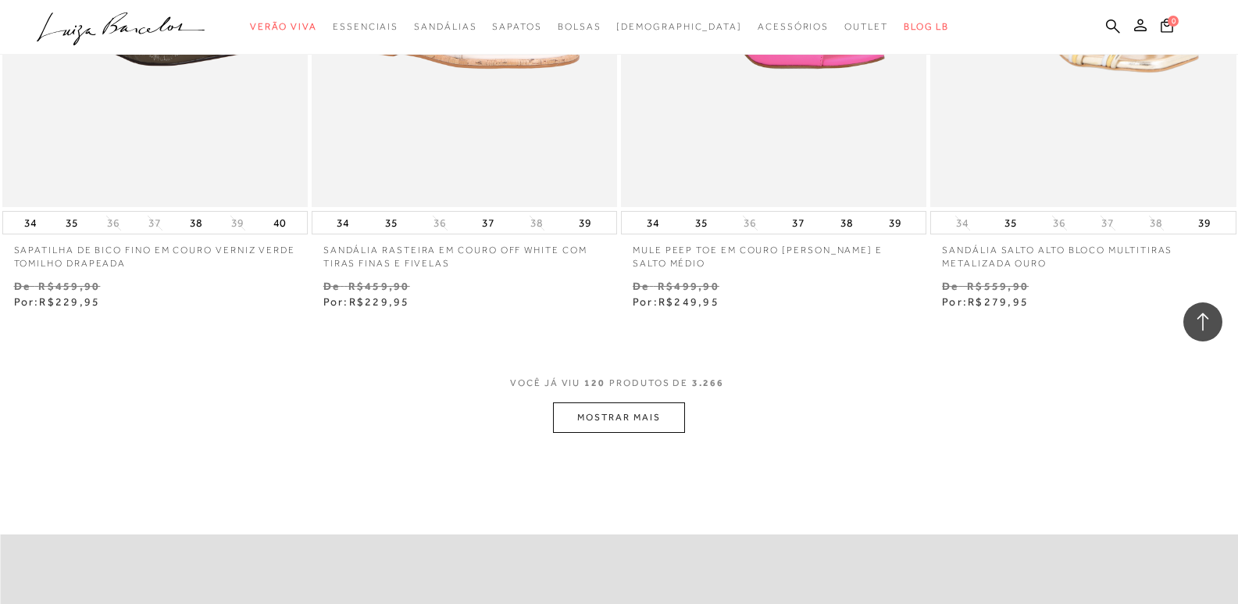
scroll to position [17074, 0]
click at [639, 415] on button "MOSTRAR MAIS" at bounding box center [618, 416] width 131 height 30
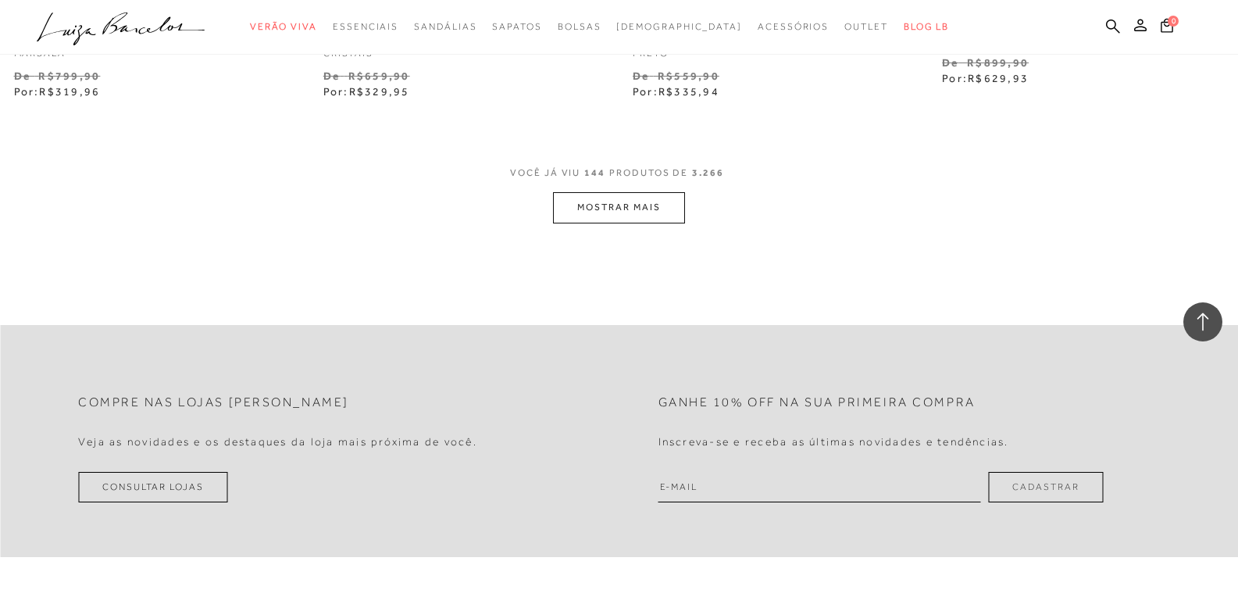
scroll to position [20666, 0]
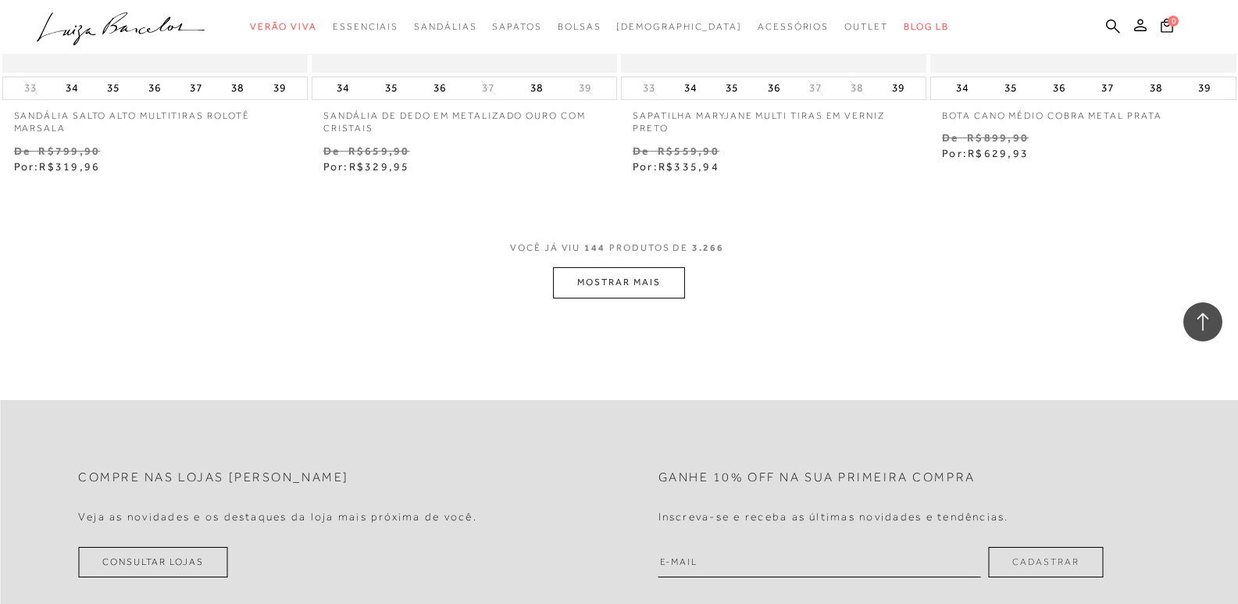
click at [666, 285] on button "MOSTRAR MAIS" at bounding box center [618, 282] width 131 height 30
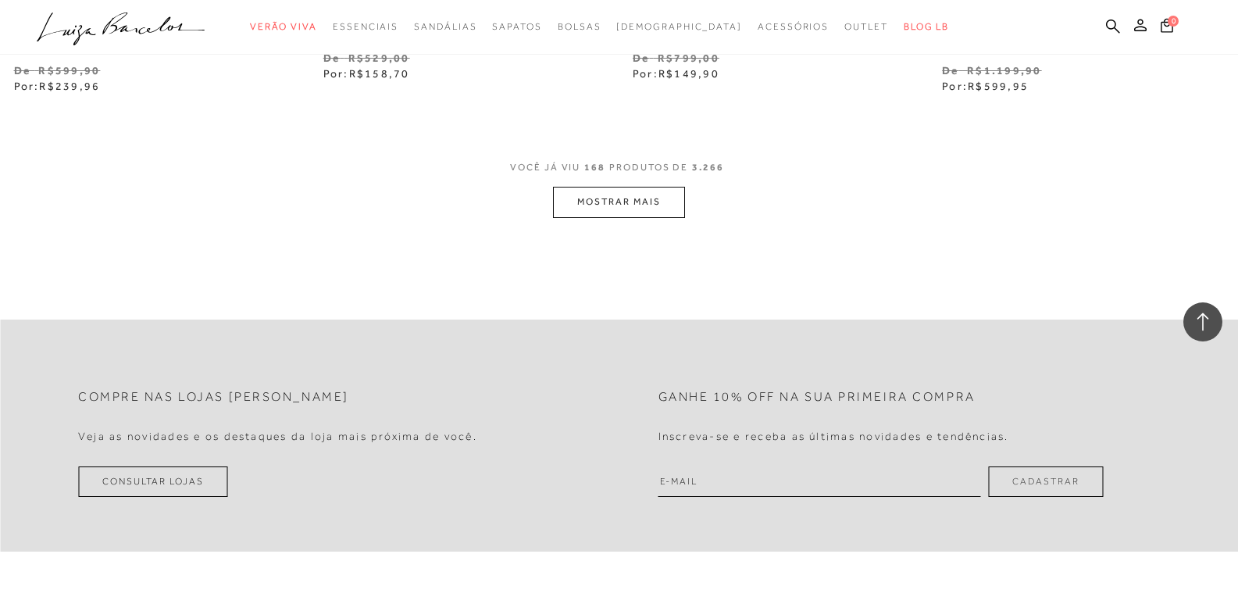
scroll to position [24258, 0]
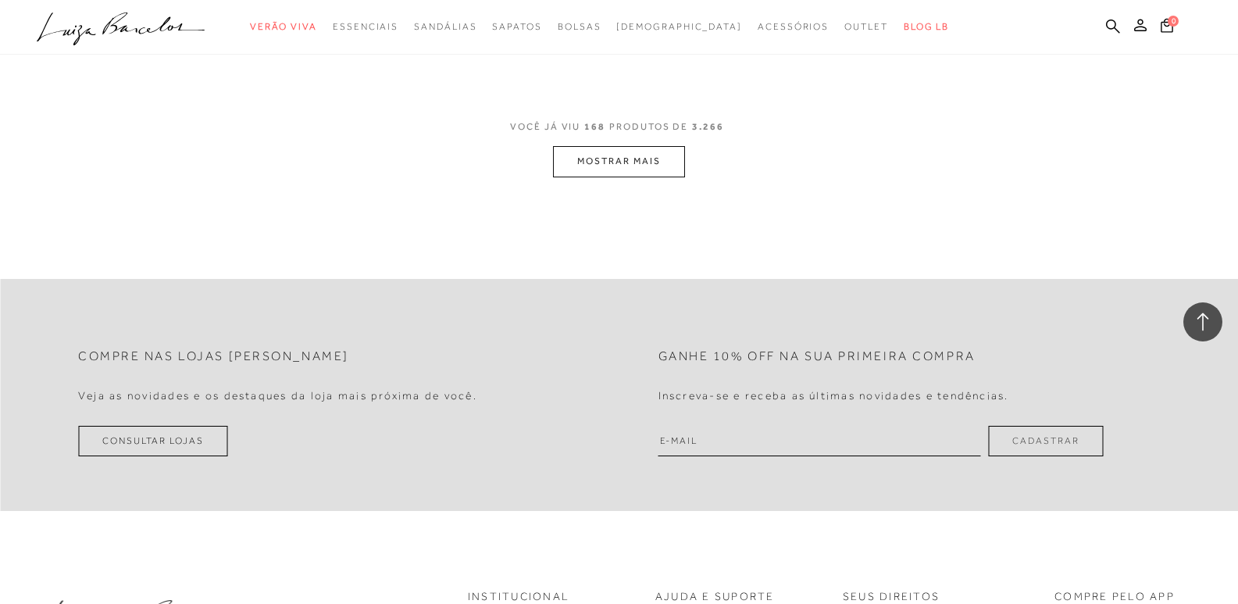
click at [613, 155] on button "MOSTRAR MAIS" at bounding box center [618, 161] width 131 height 30
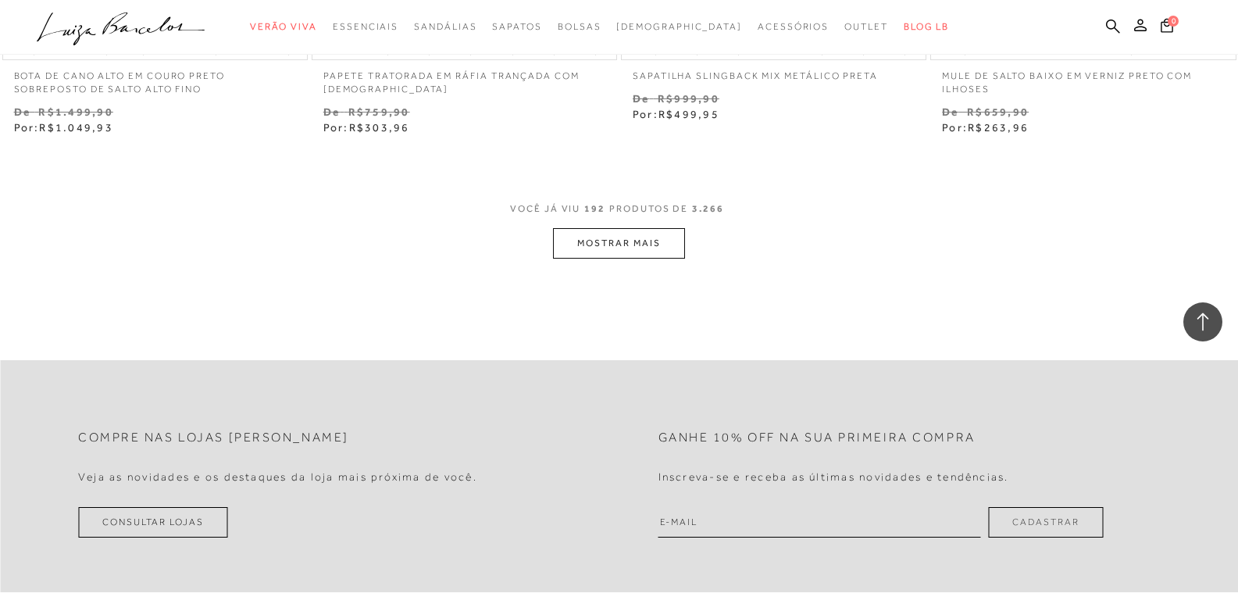
scroll to position [27616, 0]
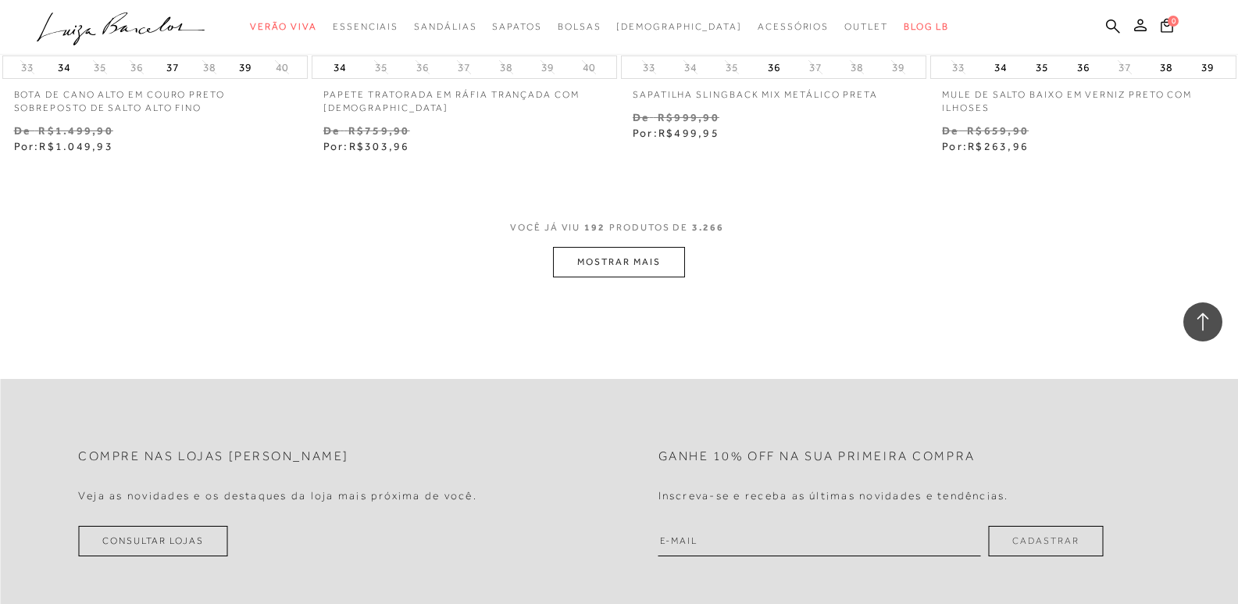
click at [668, 253] on button "MOSTRAR MAIS" at bounding box center [618, 262] width 131 height 30
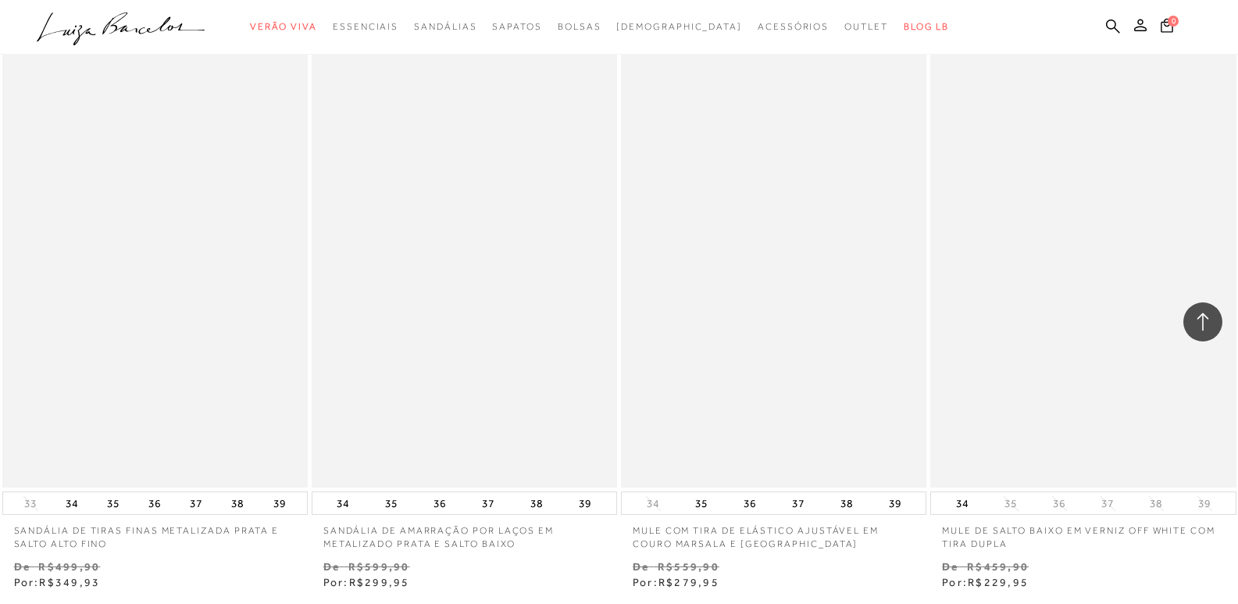
scroll to position [30895, 0]
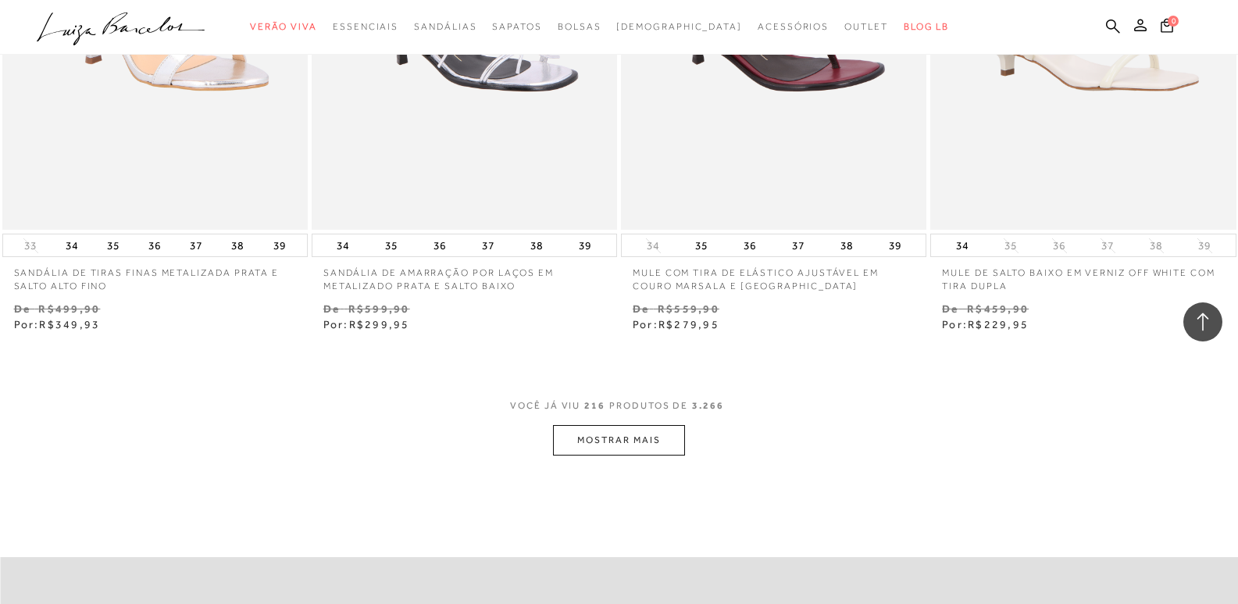
click at [661, 439] on button "MOSTRAR MAIS" at bounding box center [618, 440] width 131 height 30
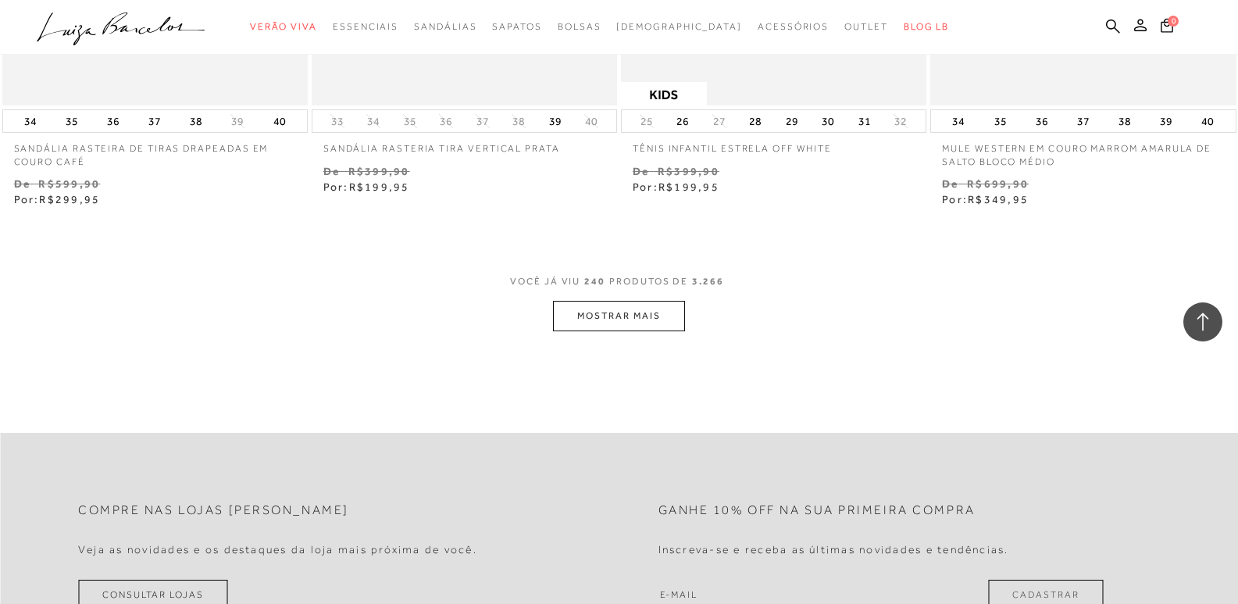
scroll to position [34487, 0]
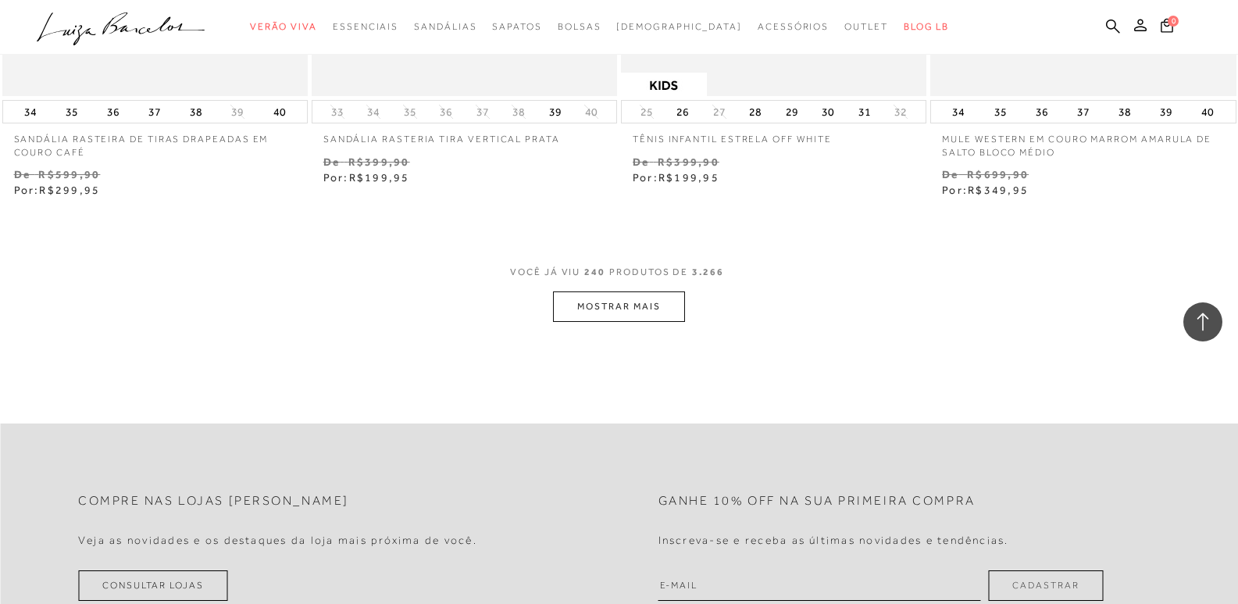
click at [591, 299] on button "MOSTRAR MAIS" at bounding box center [618, 306] width 131 height 30
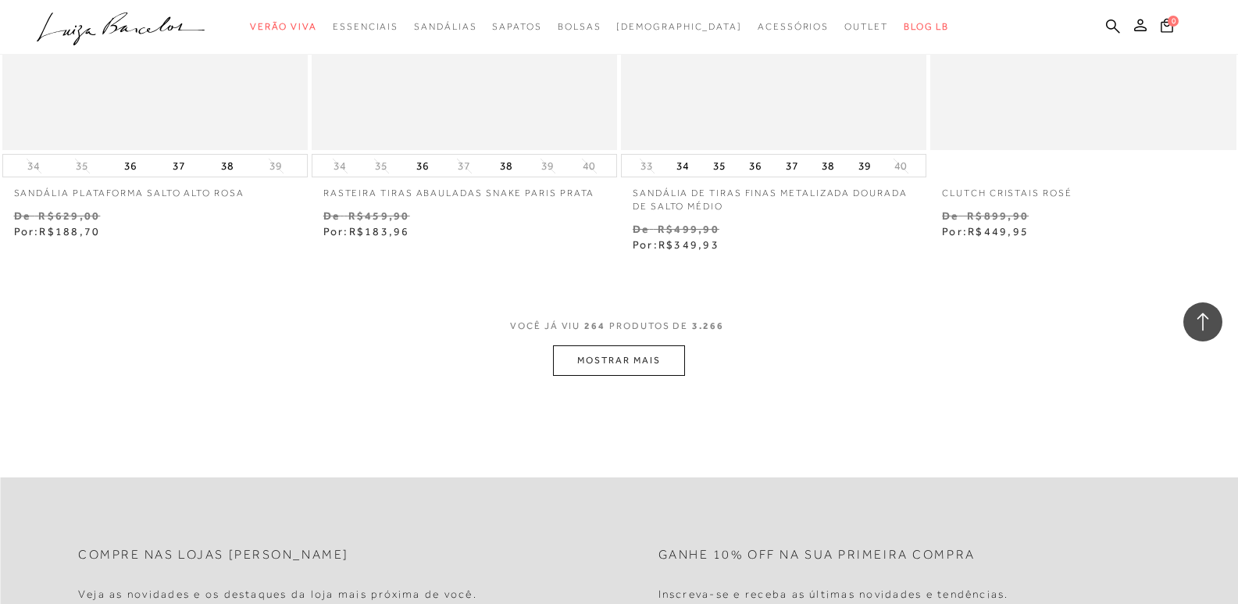
scroll to position [37923, 0]
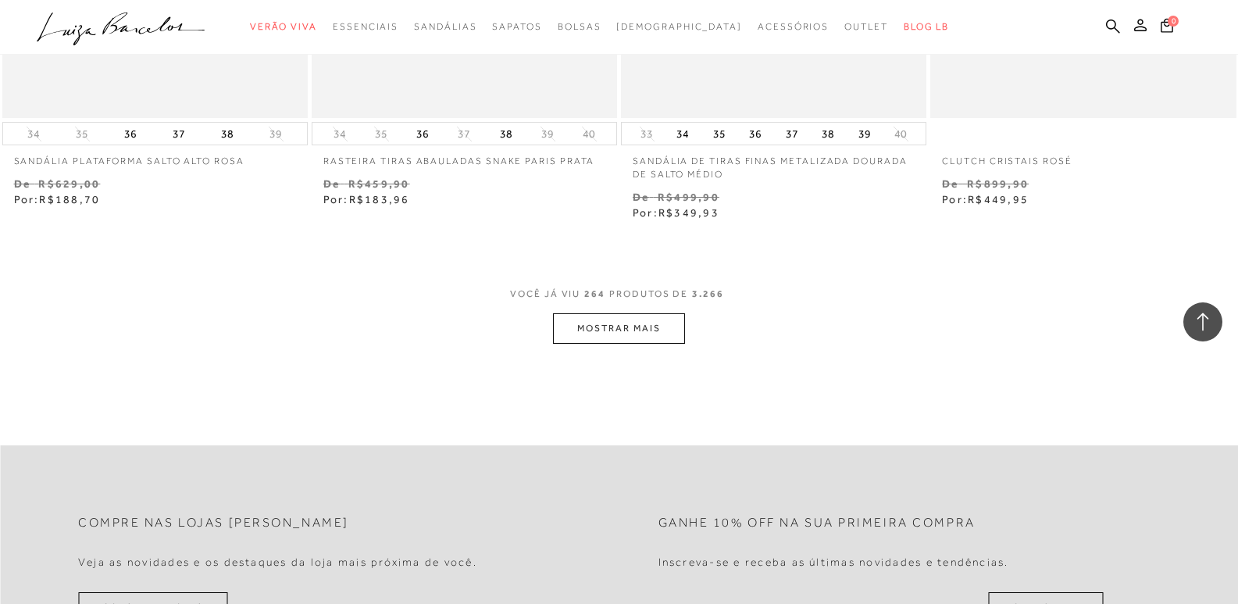
click at [583, 324] on button "MOSTRAR MAIS" at bounding box center [618, 328] width 131 height 30
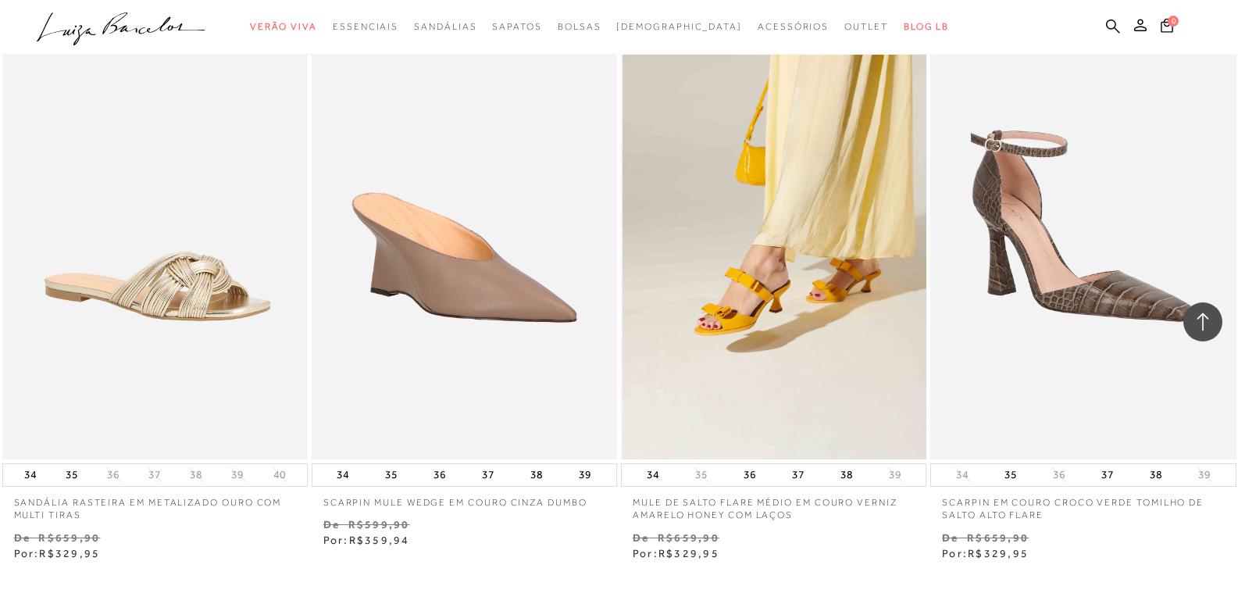
scroll to position [41046, 0]
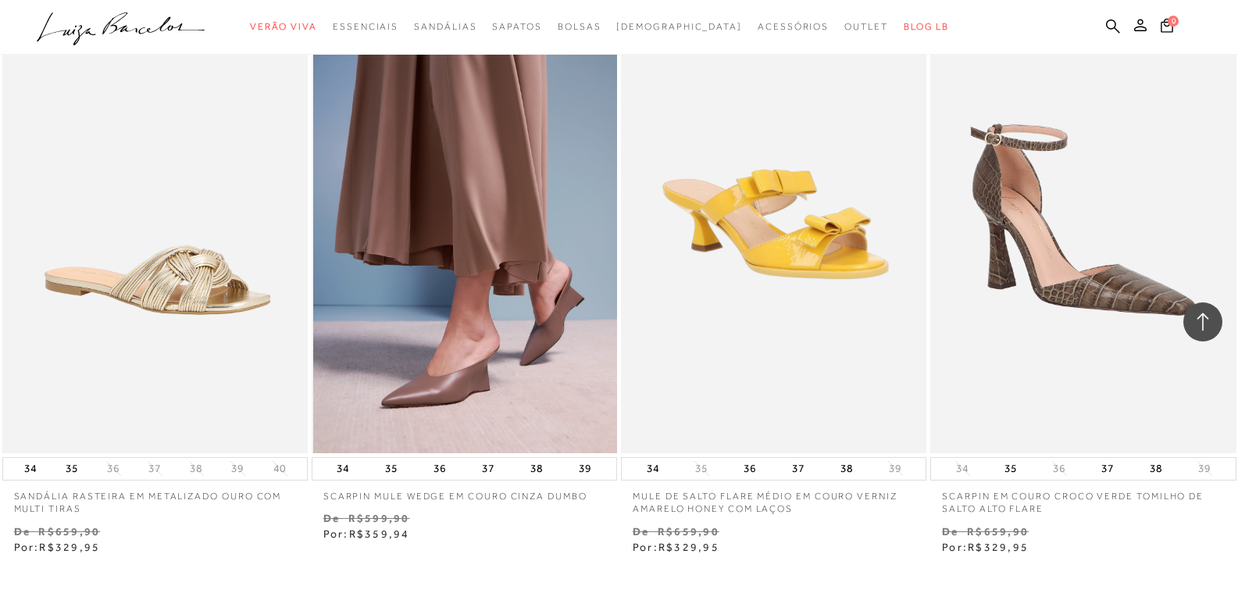
click at [480, 329] on img at bounding box center [465, 224] width 304 height 458
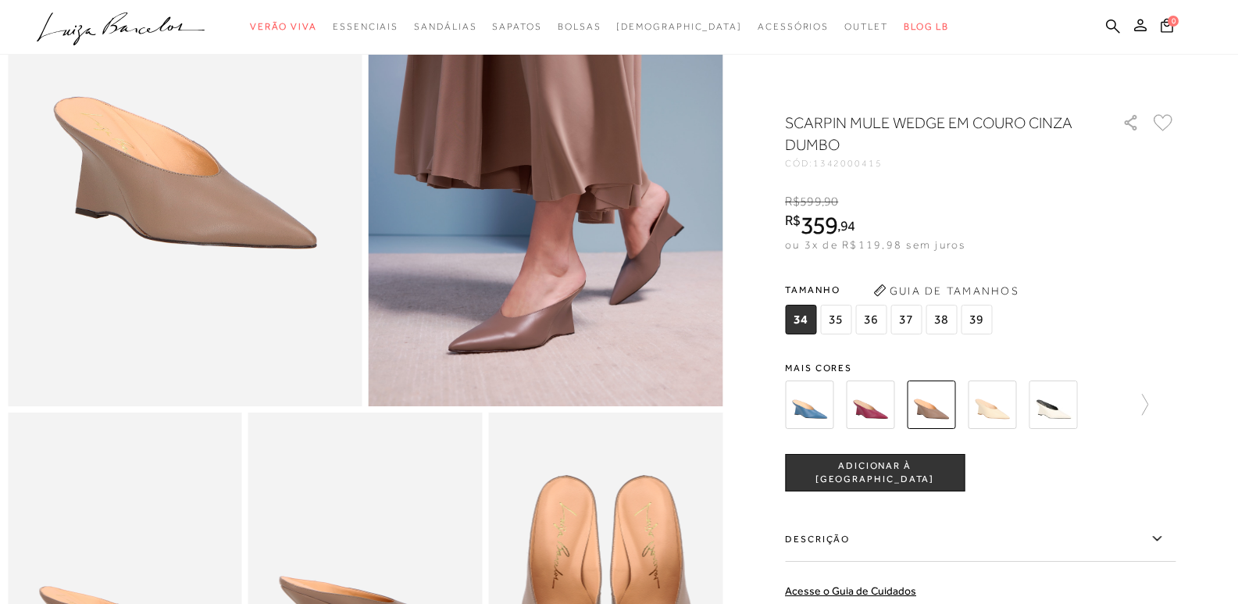
scroll to position [234, 0]
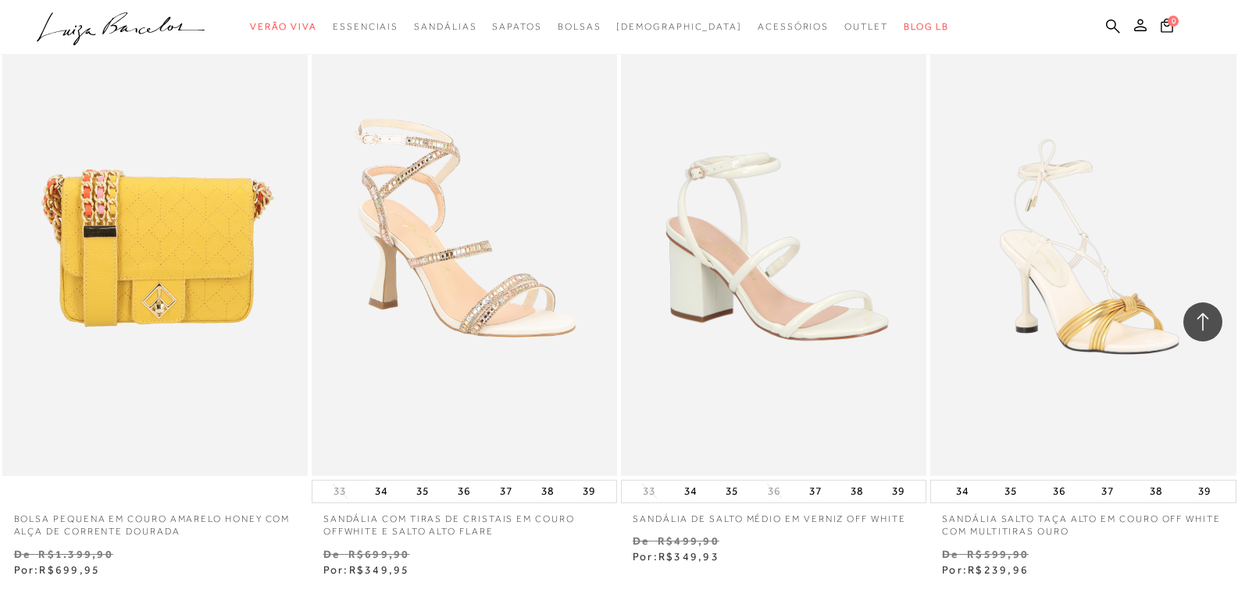
scroll to position [3123, 0]
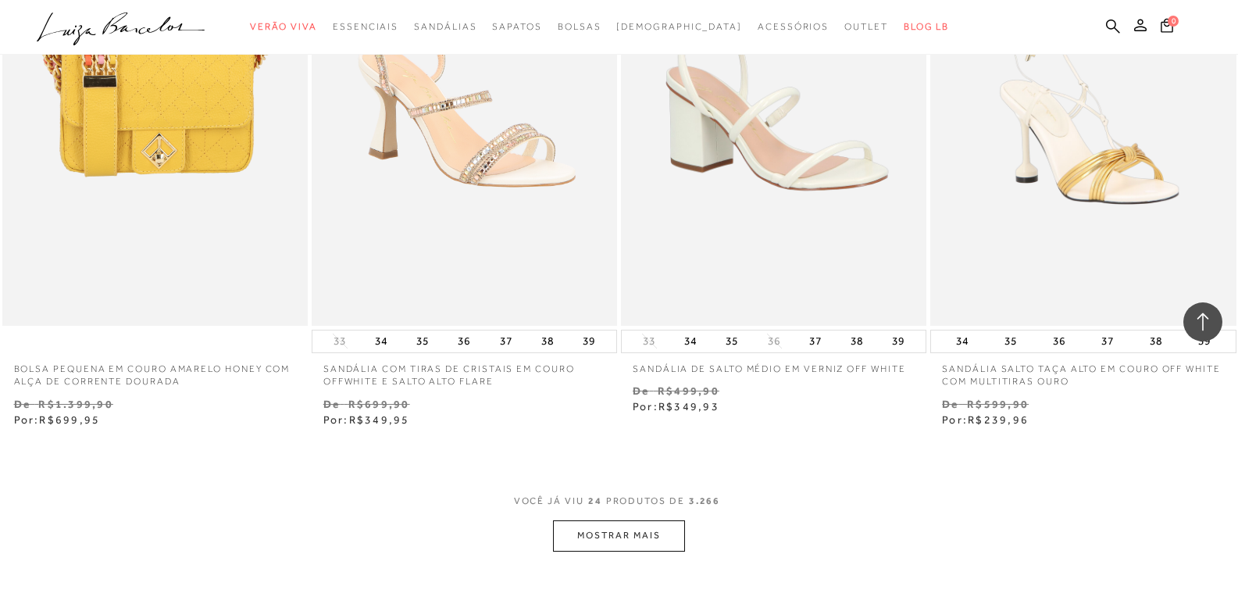
click at [634, 535] on button "MOSTRAR MAIS" at bounding box center [618, 535] width 131 height 30
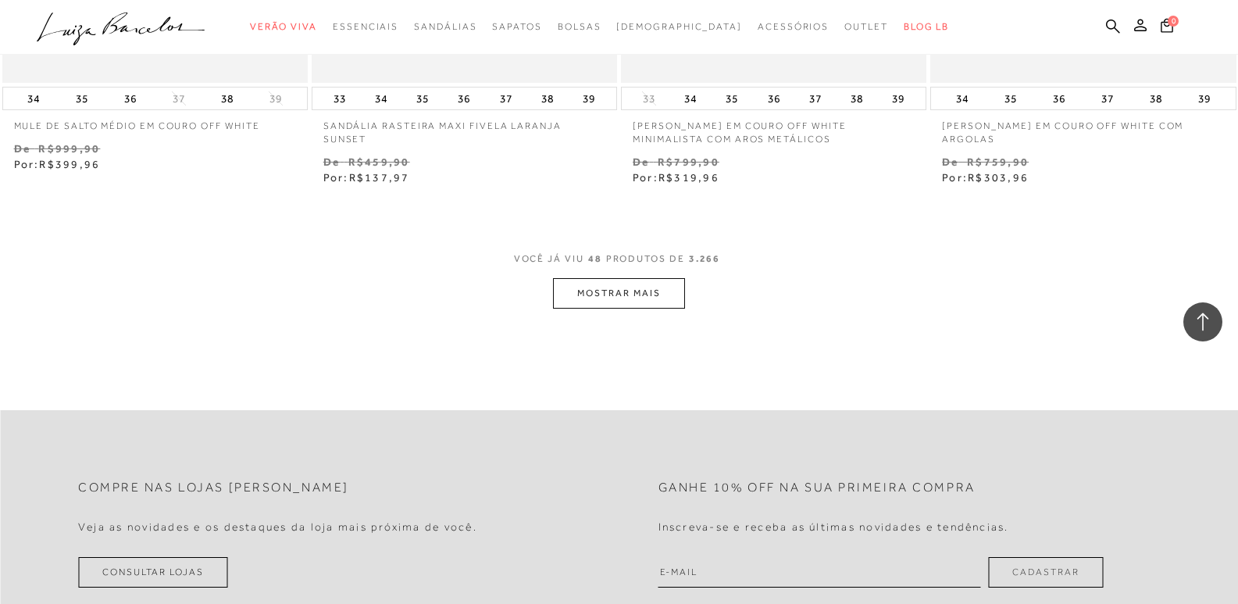
scroll to position [6637, 0]
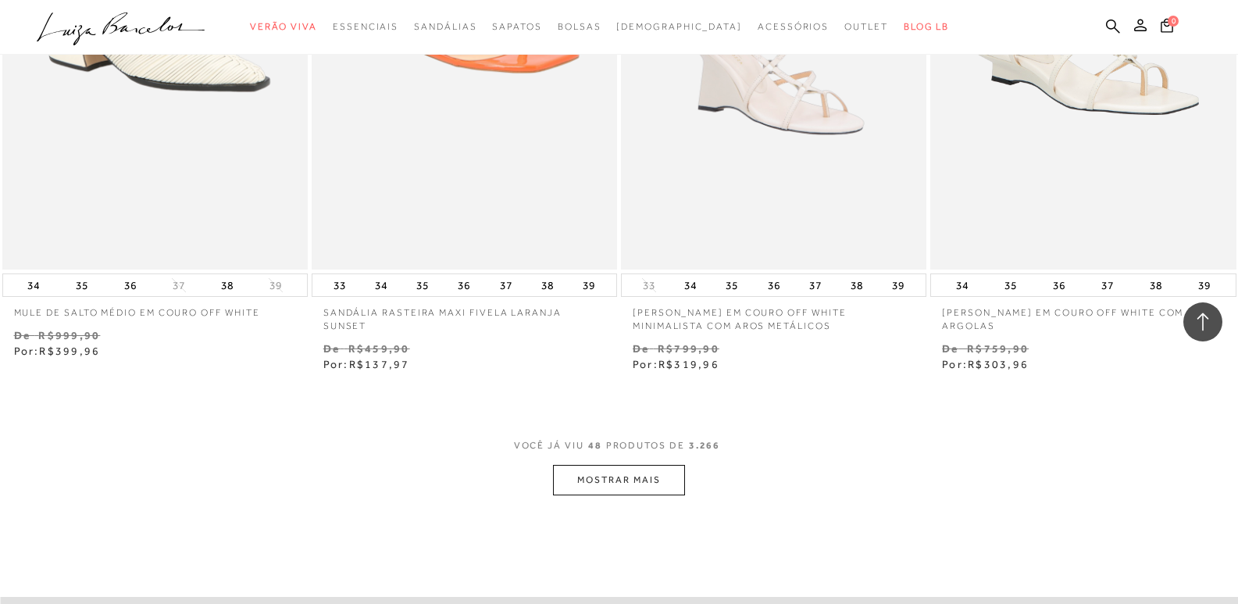
click at [644, 487] on button "MOSTRAR MAIS" at bounding box center [618, 480] width 131 height 30
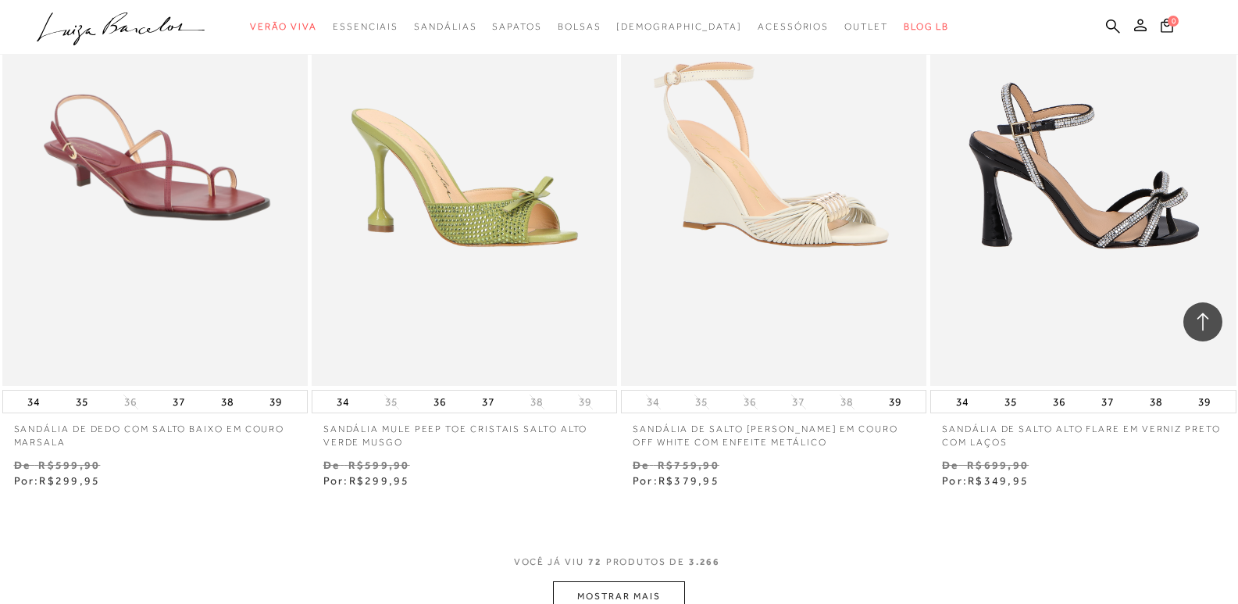
scroll to position [9889, 0]
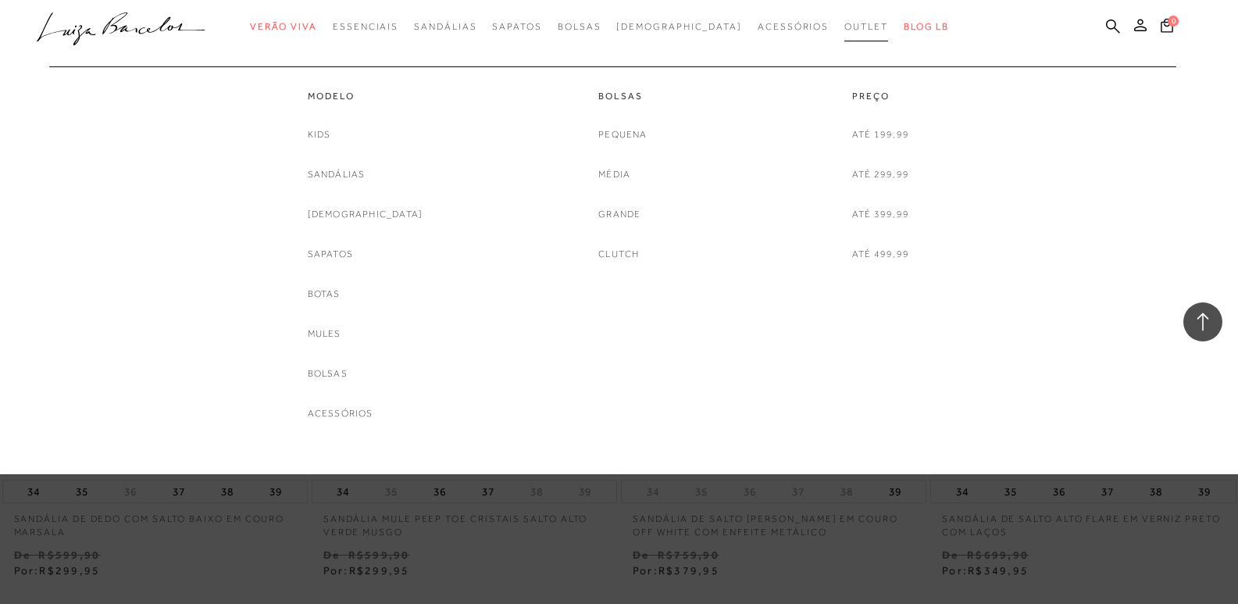
click at [844, 26] on span "Outlet" at bounding box center [866, 26] width 44 height 11
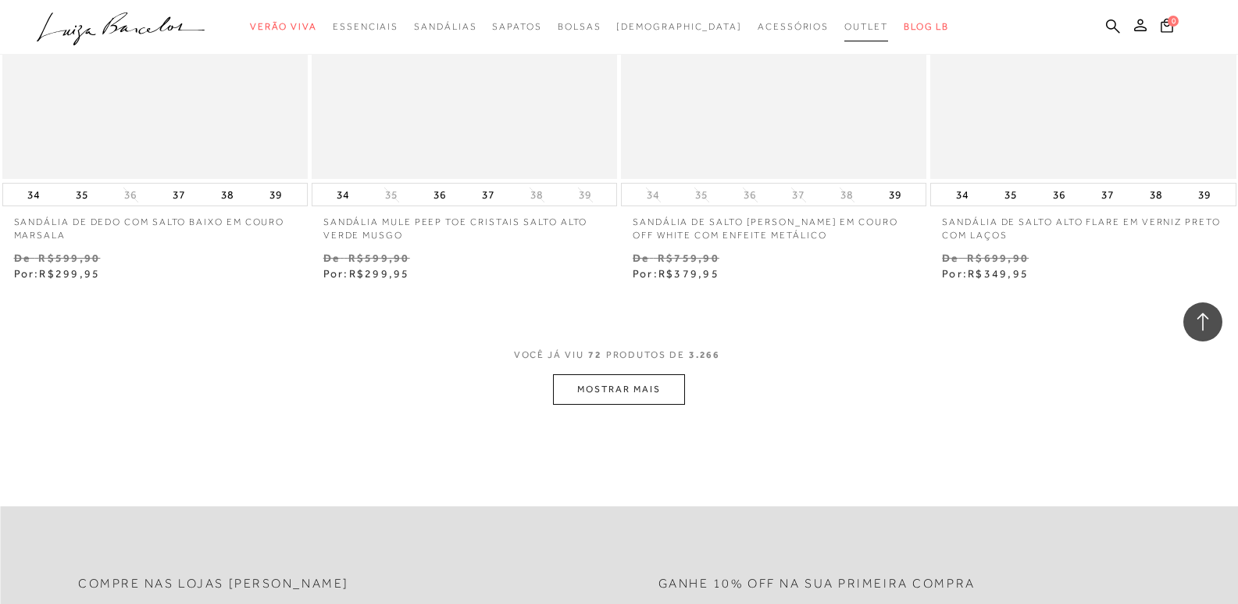
scroll to position [10279, 0]
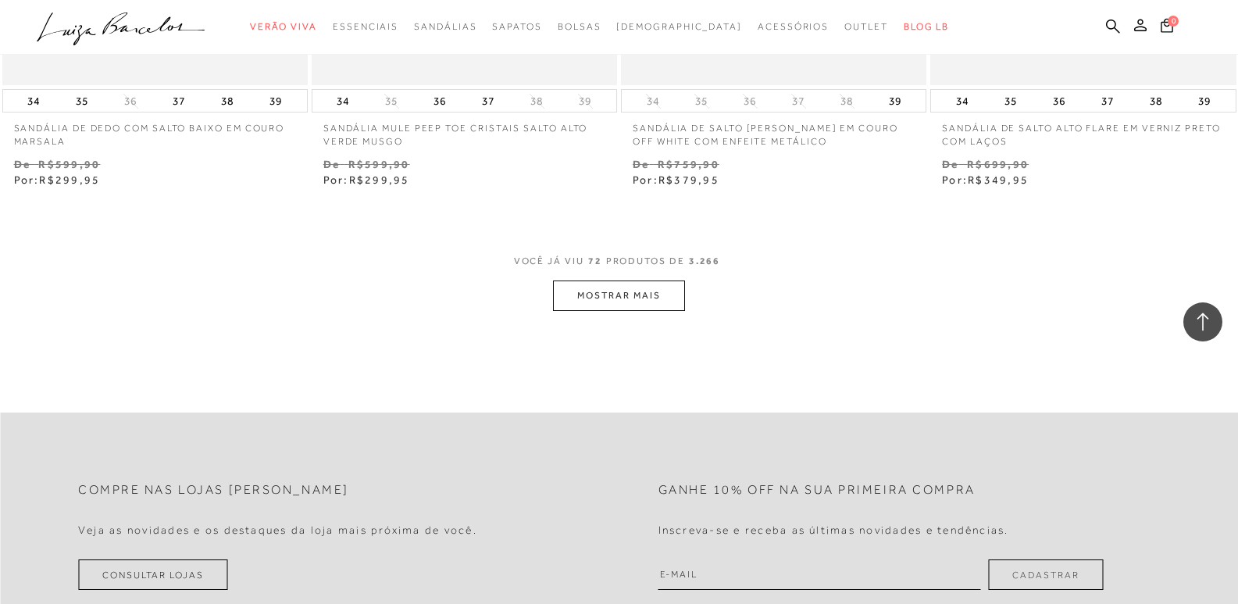
click at [668, 289] on button "MOSTRAR MAIS" at bounding box center [618, 295] width 131 height 30
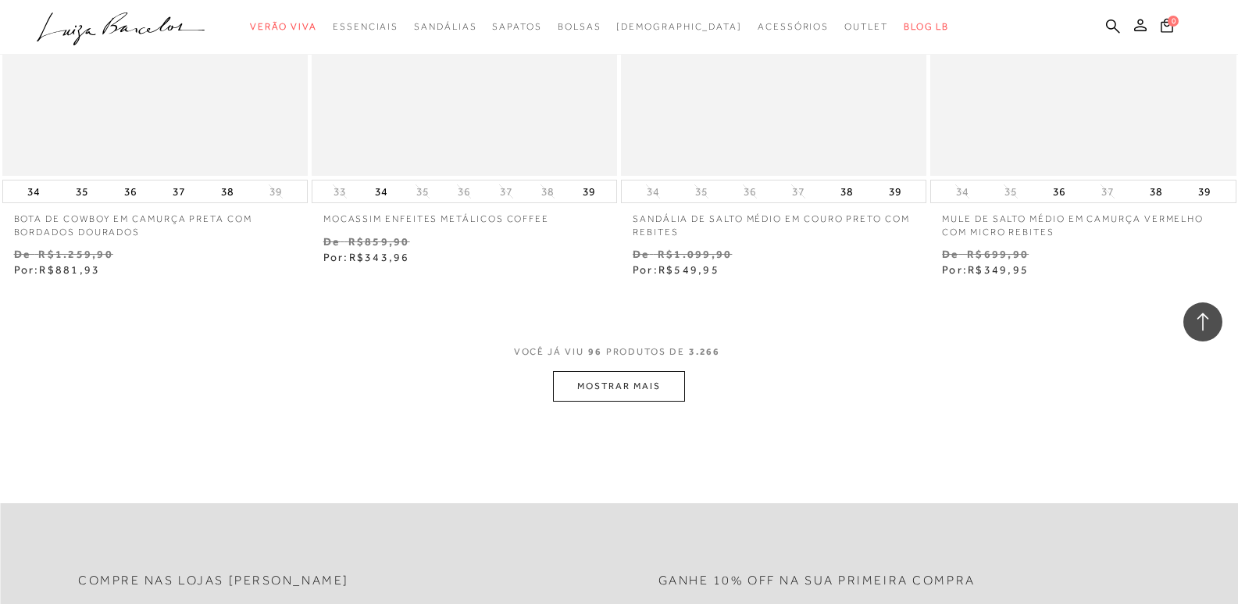
scroll to position [13559, 0]
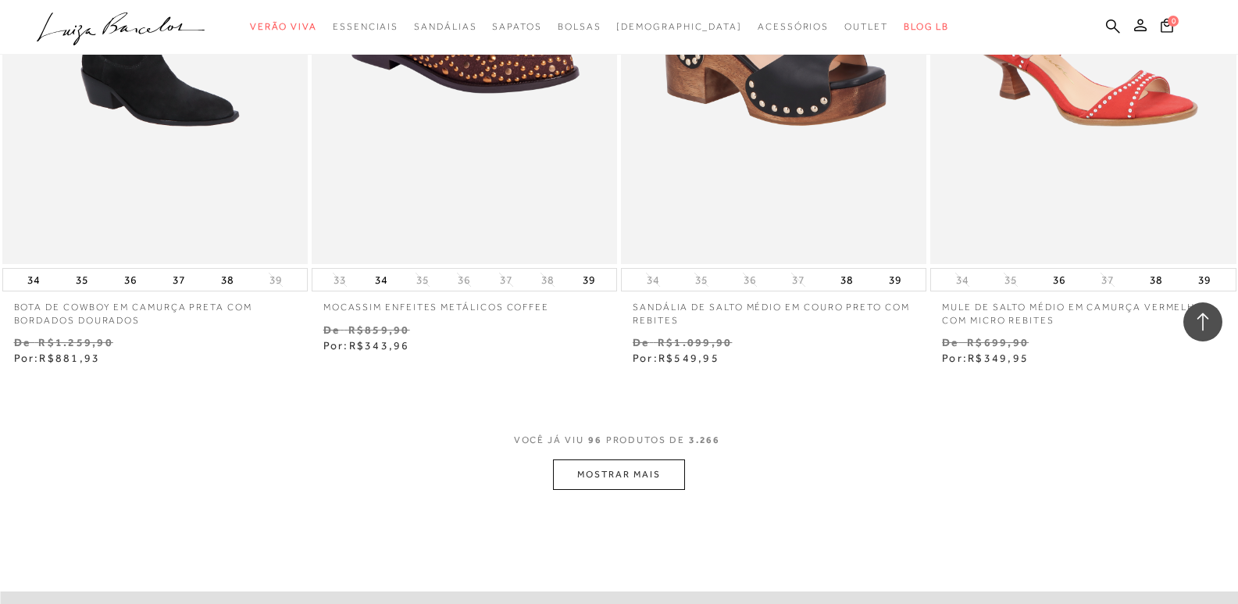
click at [645, 474] on button "MOSTRAR MAIS" at bounding box center [618, 474] width 131 height 30
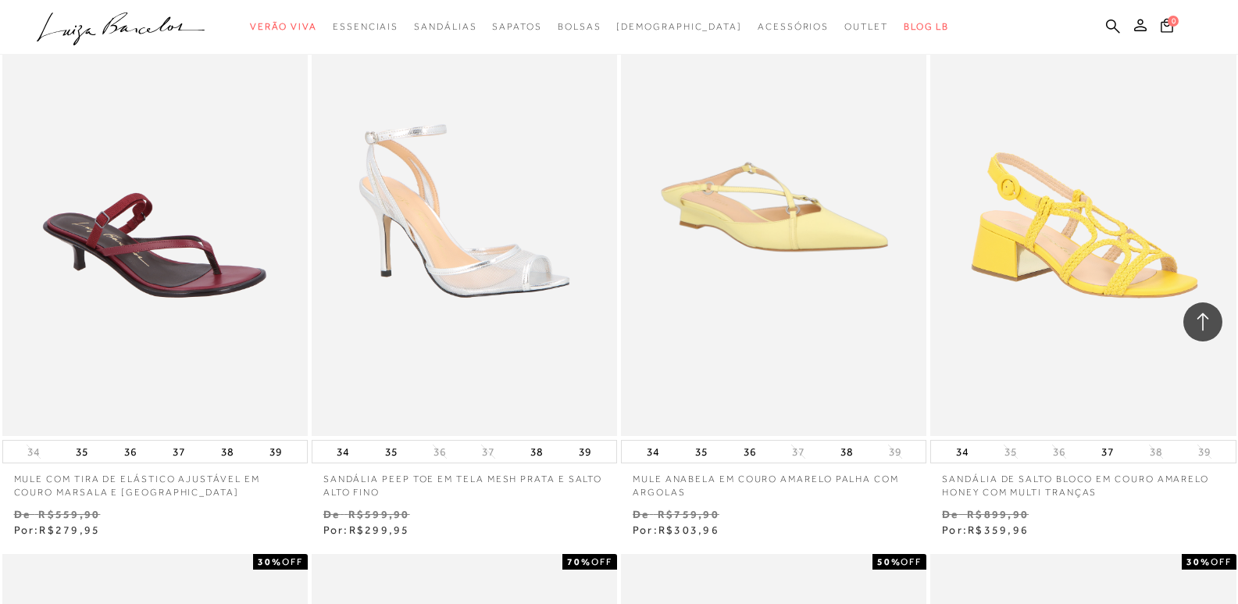
scroll to position [13949, 0]
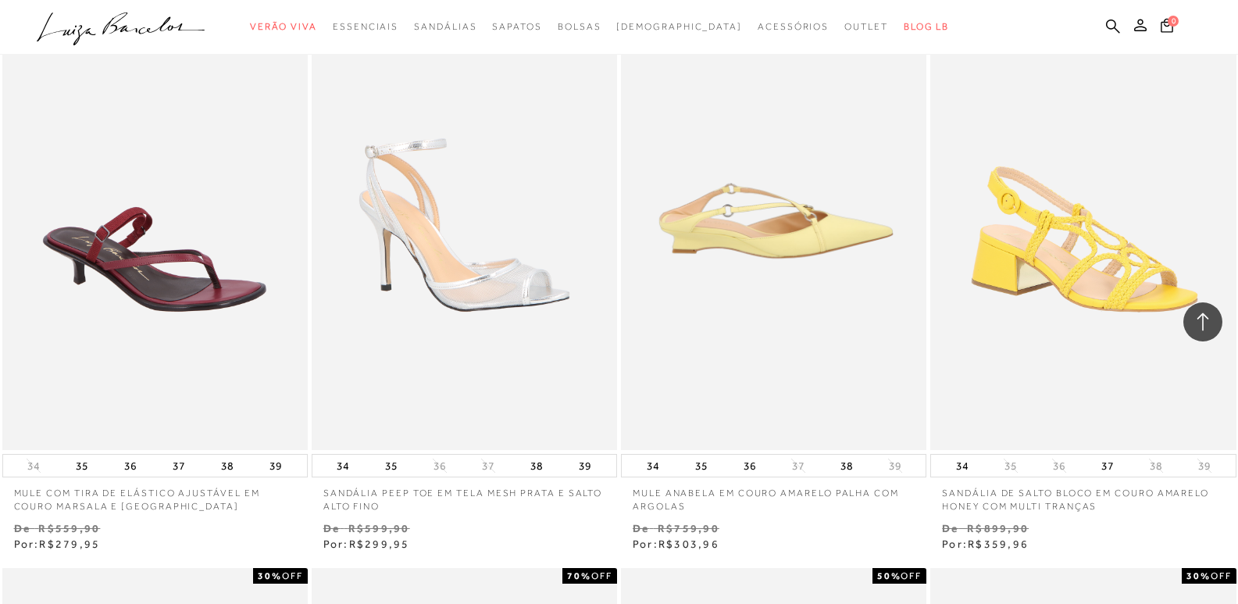
click at [797, 224] on img at bounding box center [774, 220] width 304 height 458
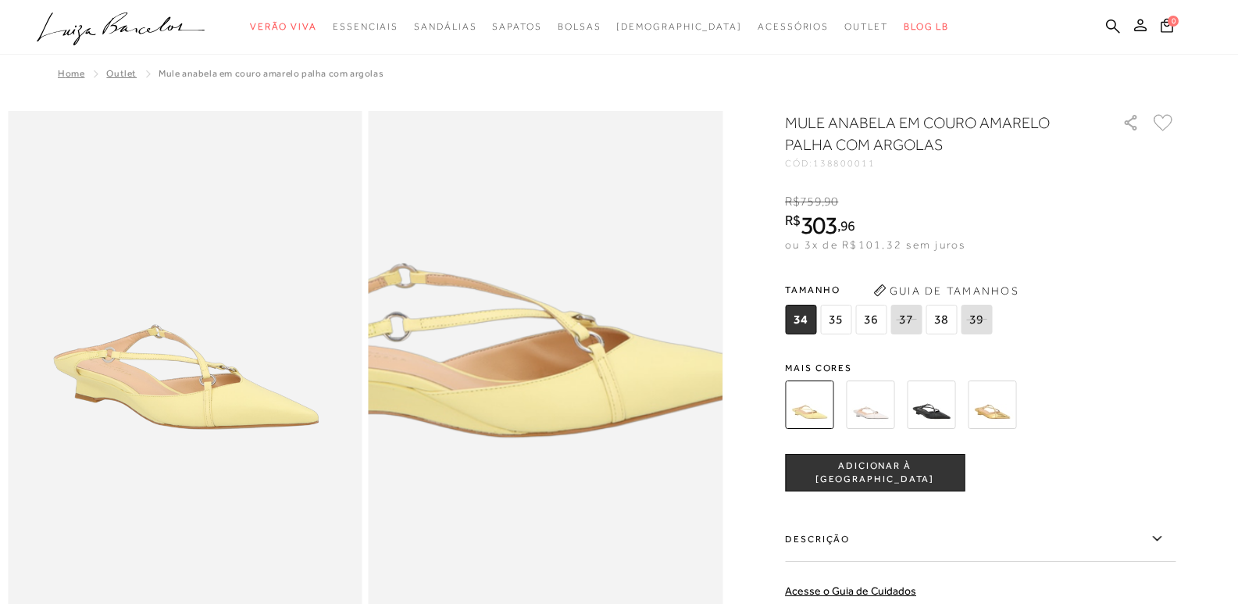
click at [590, 408] on img at bounding box center [505, 350] width 708 height 1063
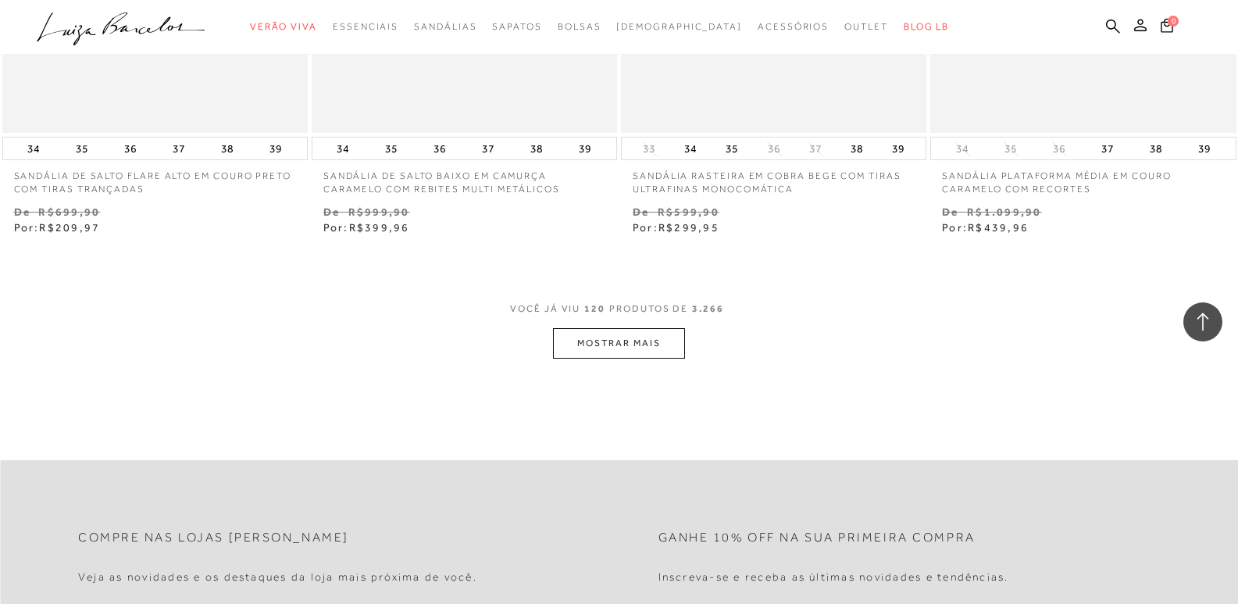
scroll to position [17151, 0]
click at [636, 331] on button "MOSTRAR MAIS" at bounding box center [618, 340] width 131 height 30
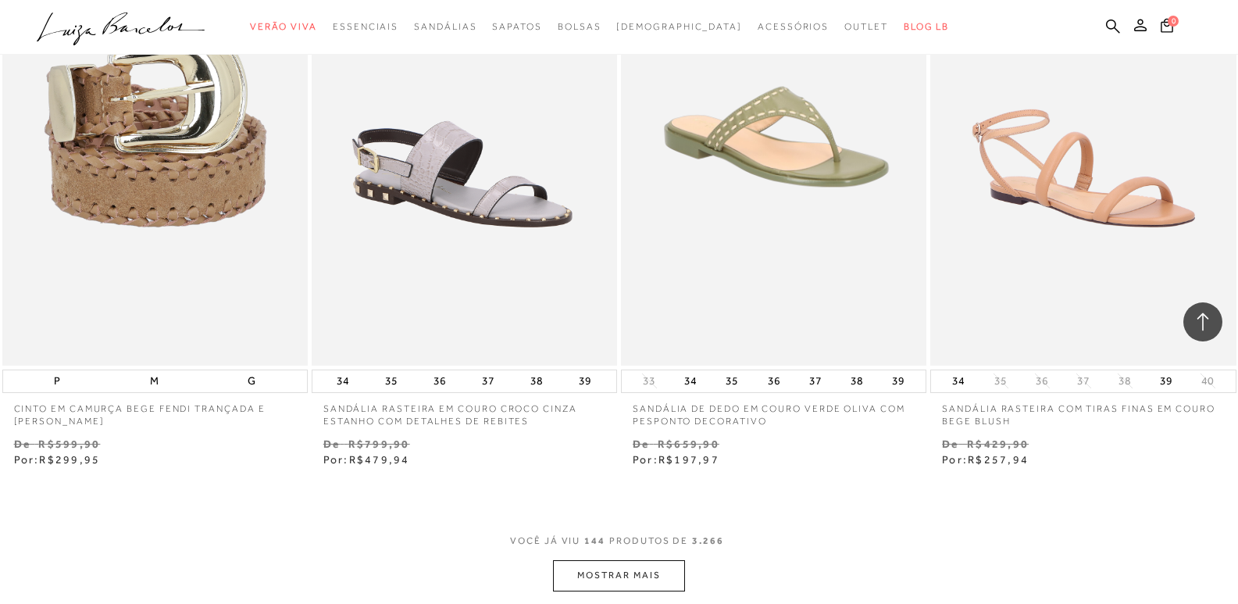
scroll to position [20508, 0]
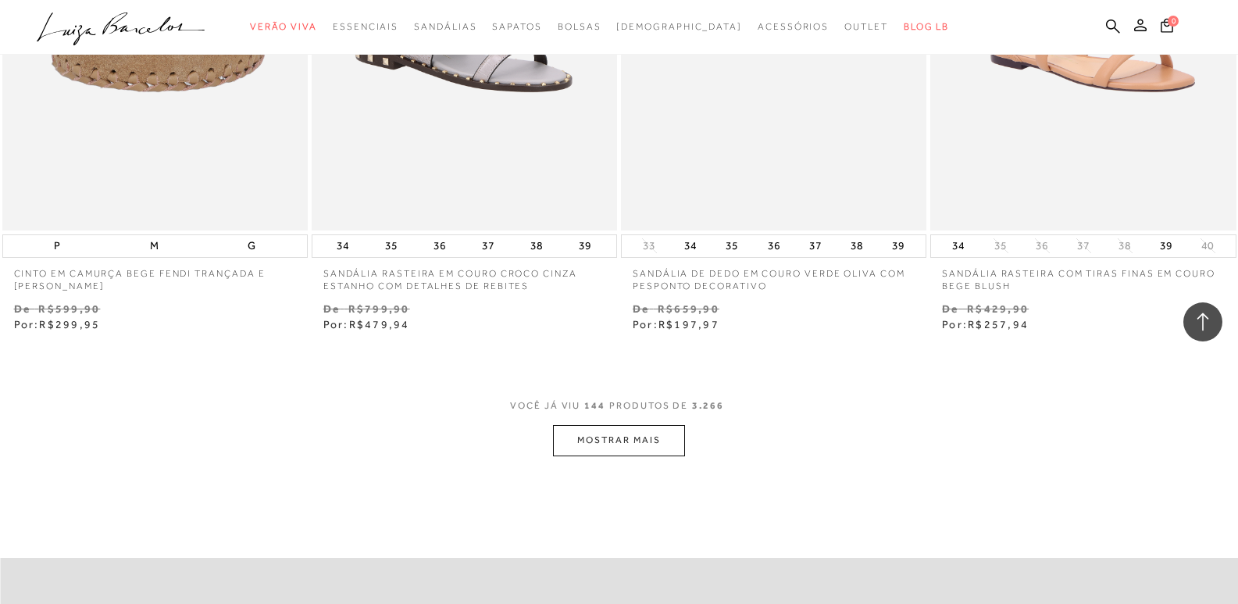
click at [609, 435] on button "MOSTRAR MAIS" at bounding box center [618, 440] width 131 height 30
